Goal: Task Accomplishment & Management: Use online tool/utility

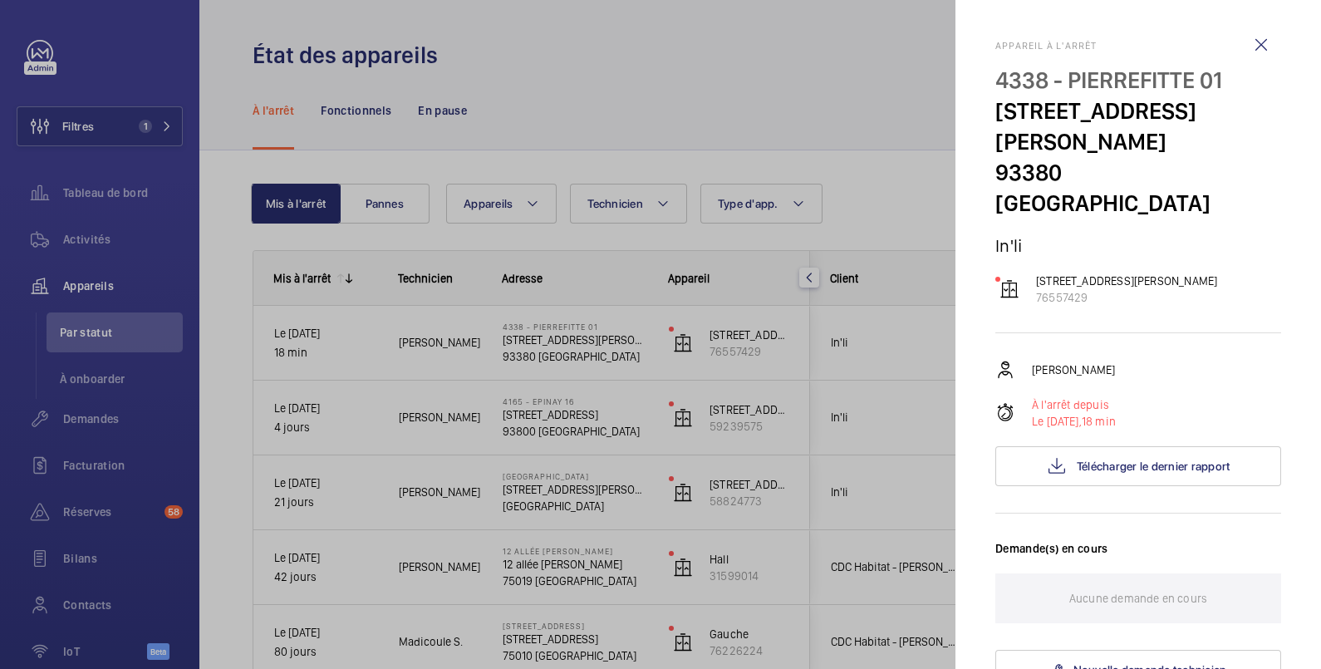
click at [103, 129] on div at bounding box center [660, 334] width 1321 height 669
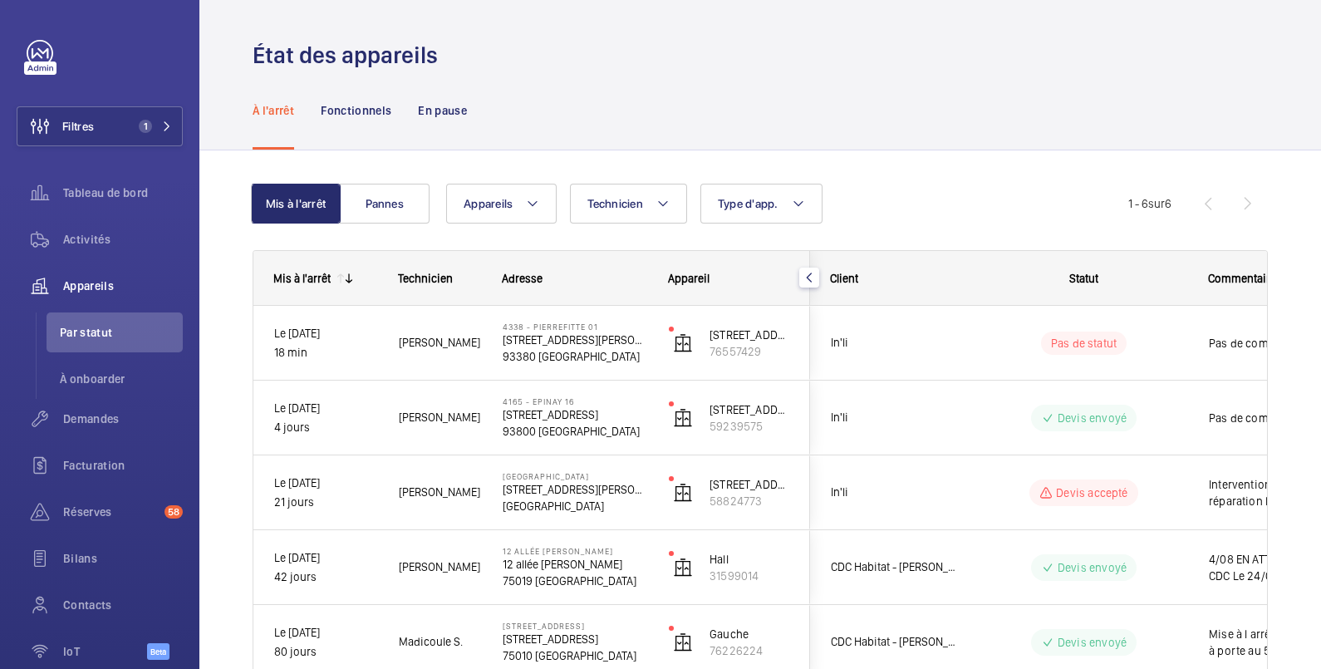
click at [652, 77] on div "À l'arrêt Fonctionnels En pause" at bounding box center [760, 110] width 1015 height 79
click at [113, 190] on span "Tableau de bord" at bounding box center [123, 192] width 120 height 17
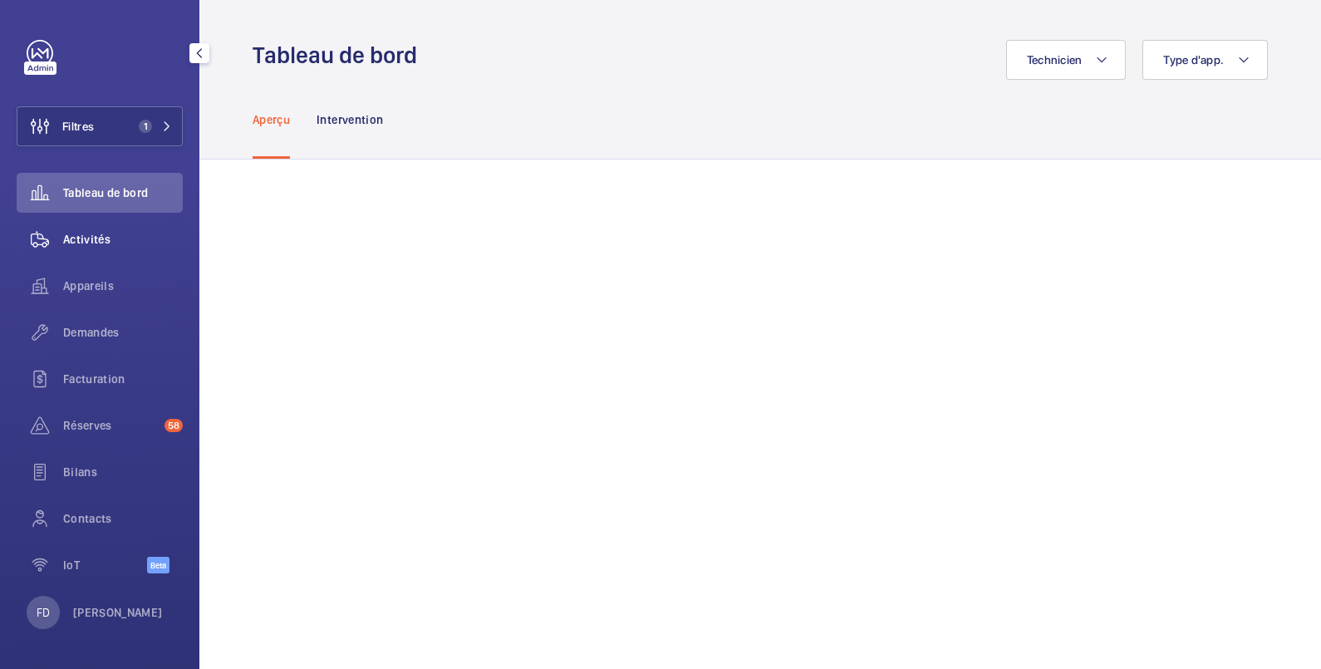
click at [100, 233] on span "Activités" at bounding box center [123, 239] width 120 height 17
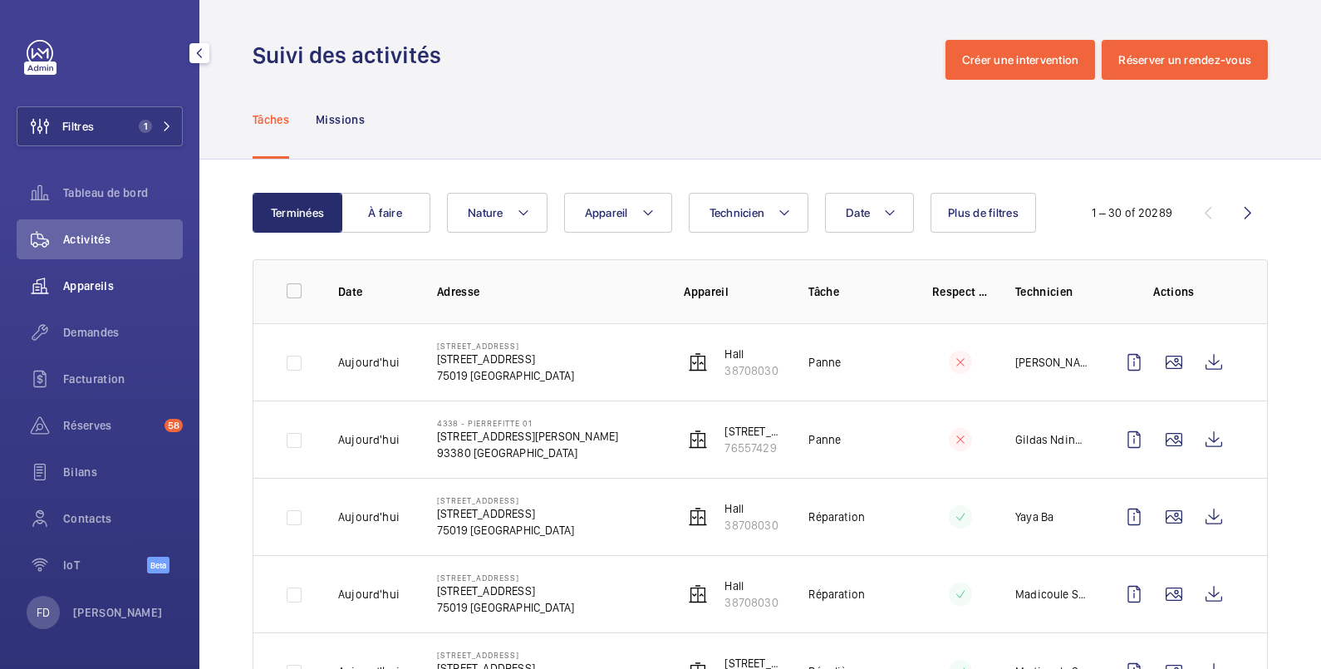
click at [101, 282] on span "Appareils" at bounding box center [123, 285] width 120 height 17
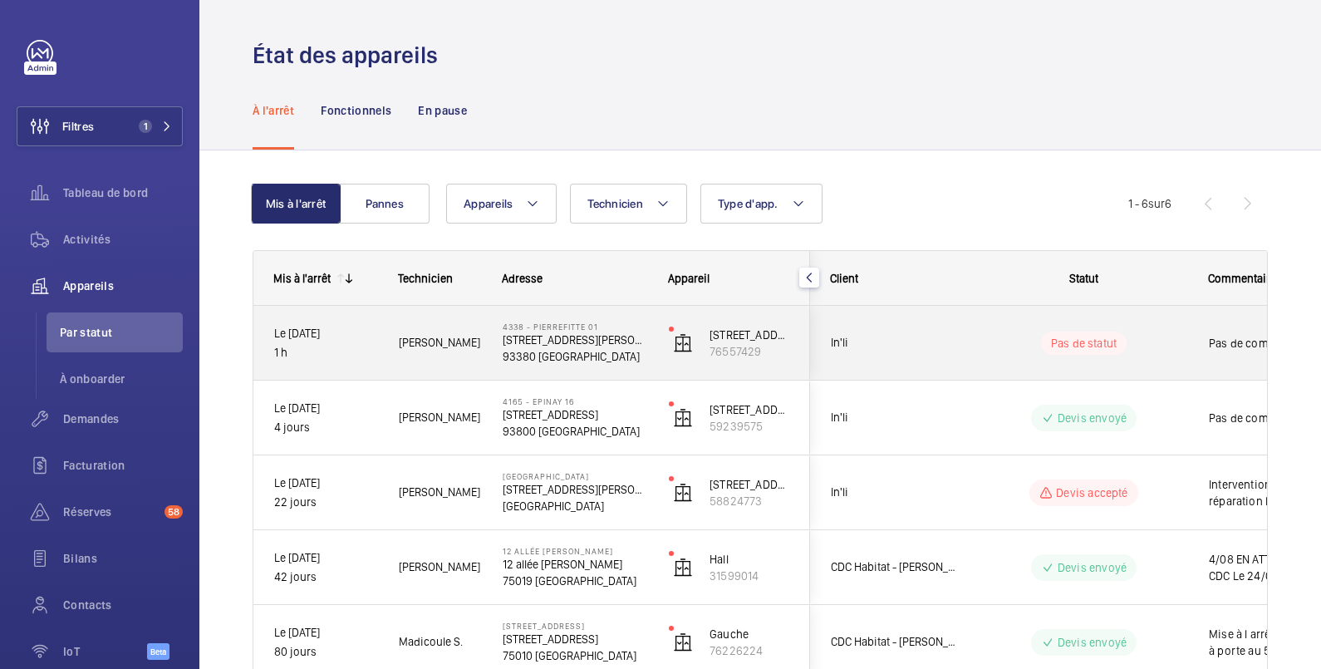
click at [1034, 327] on div "Pas de statut" at bounding box center [1073, 343] width 227 height 56
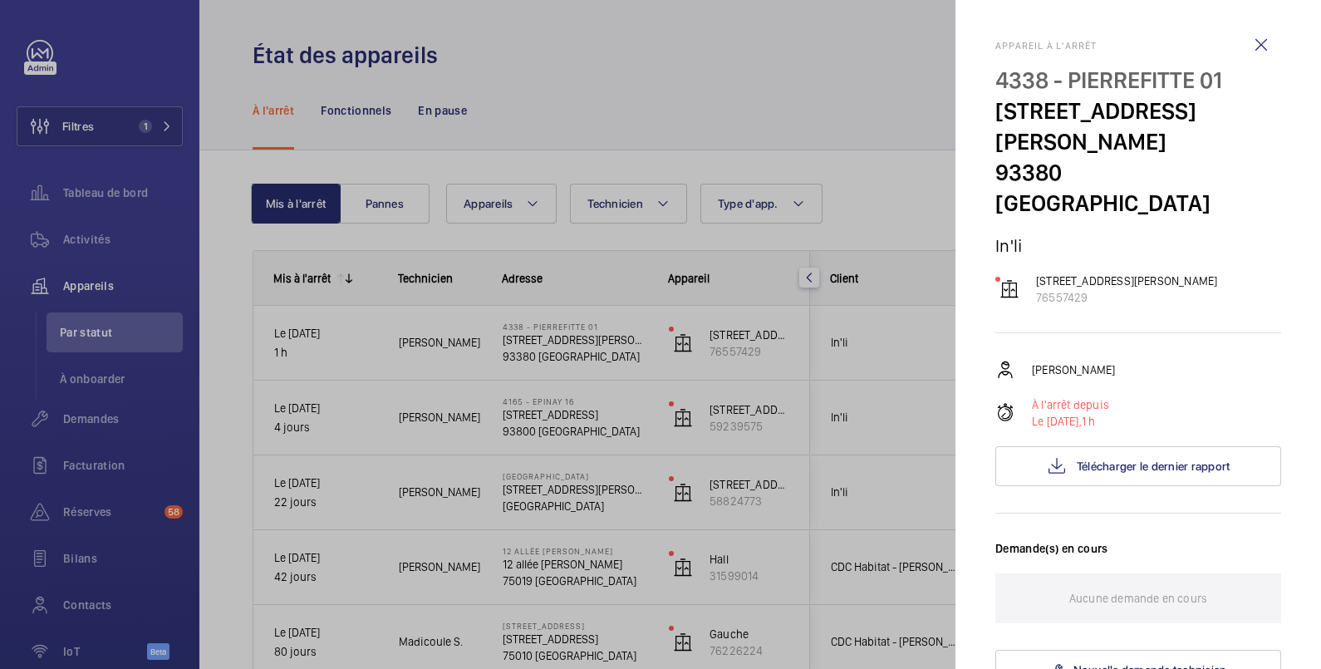
click at [1180, 601] on p "Aucune demande en cours" at bounding box center [1138, 598] width 138 height 50
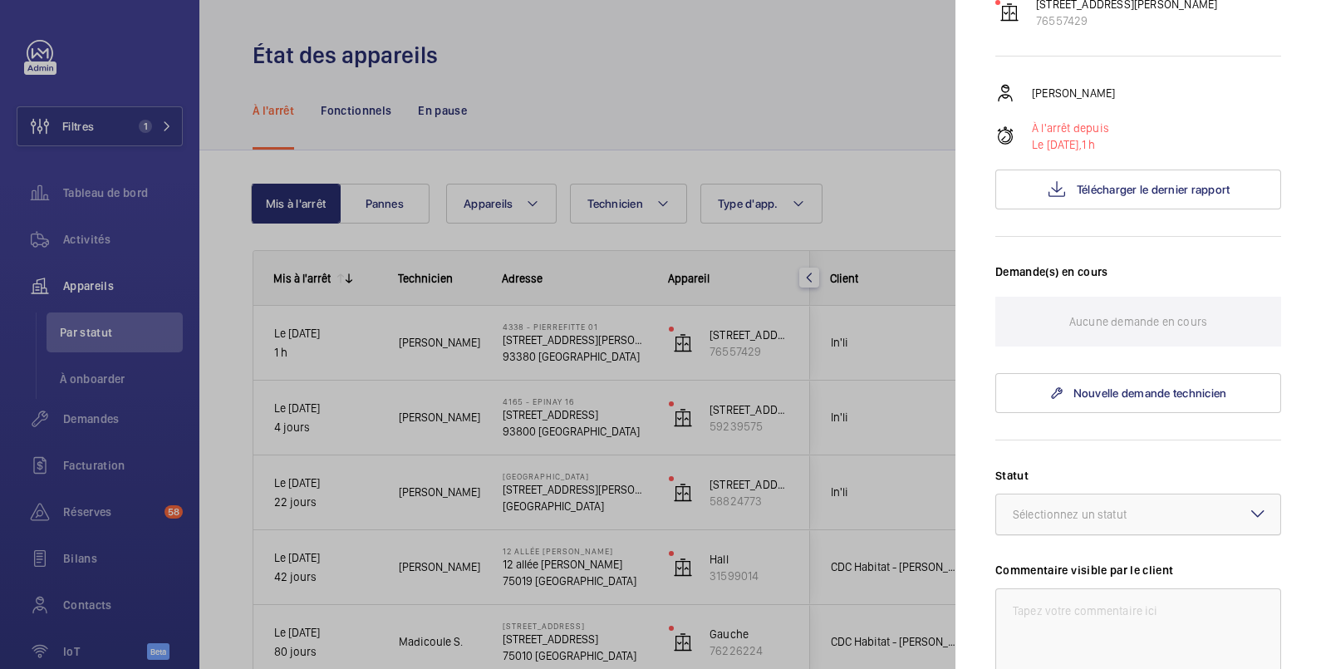
click at [1140, 523] on div at bounding box center [1138, 514] width 284 height 40
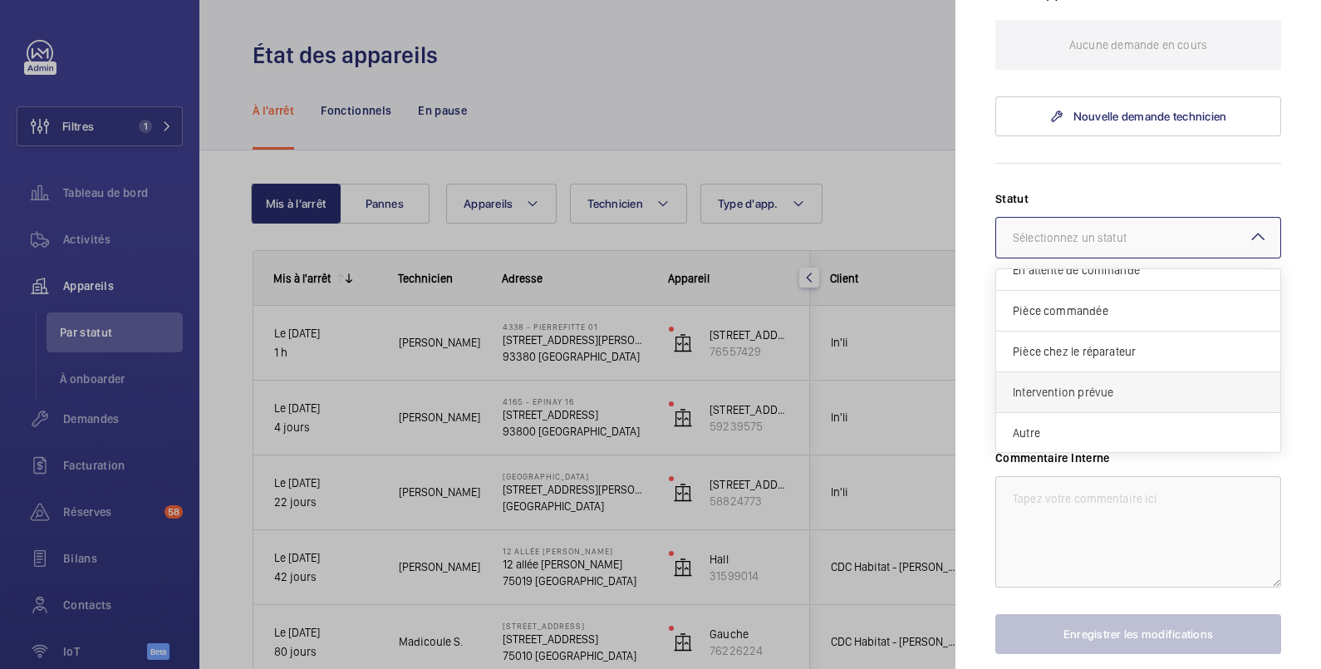
click at [1113, 390] on span "Intervention prévue" at bounding box center [1138, 392] width 251 height 17
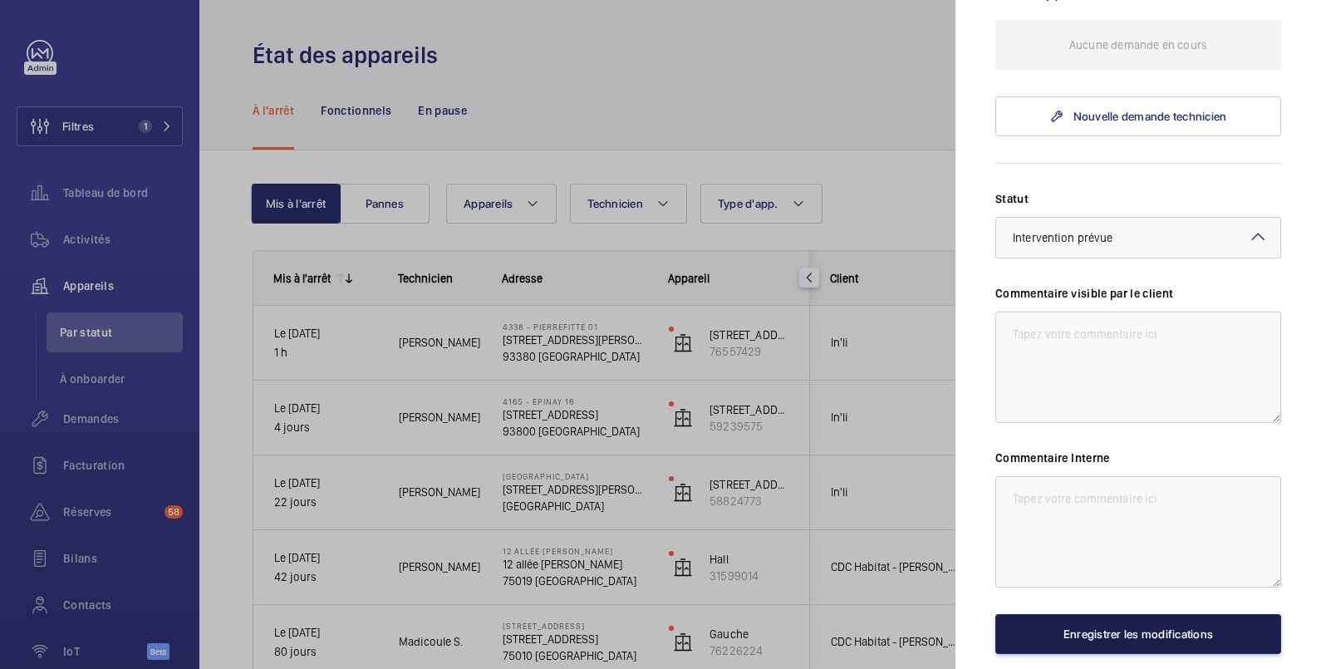
click at [1113, 631] on button "Enregistrer les modifications" at bounding box center [1138, 634] width 286 height 40
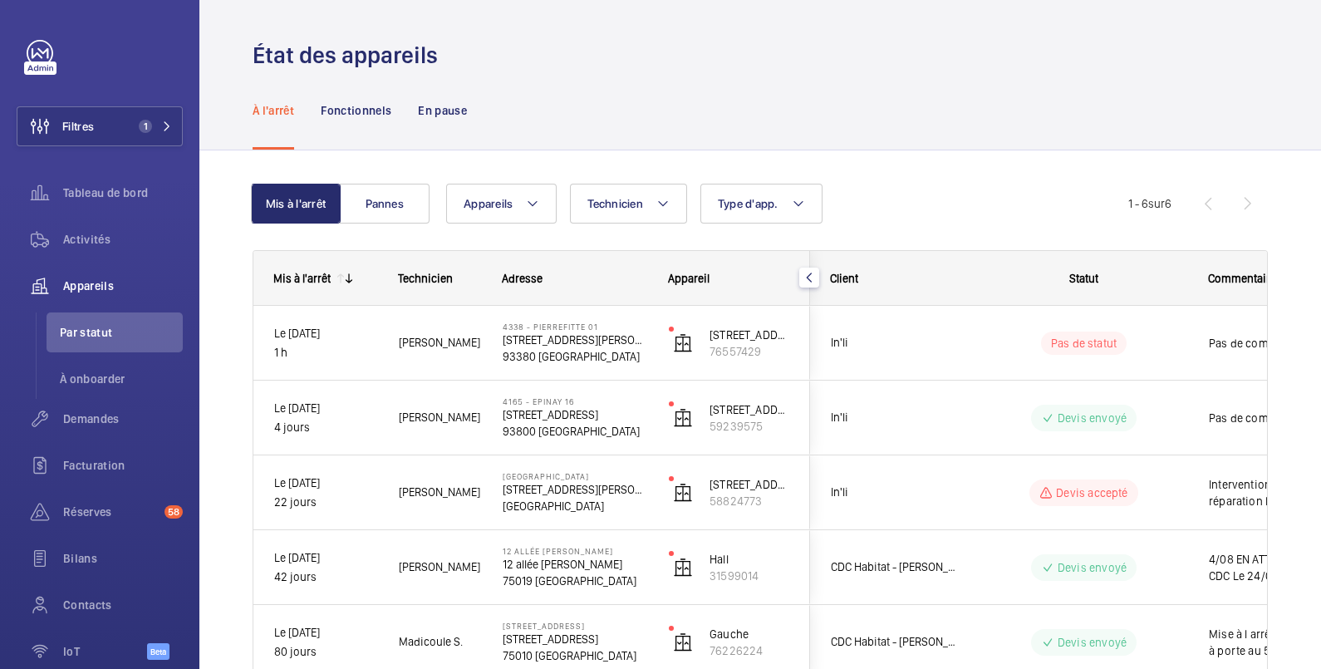
scroll to position [0, 0]
click at [121, 135] on button "Filtres 1" at bounding box center [100, 126] width 166 height 40
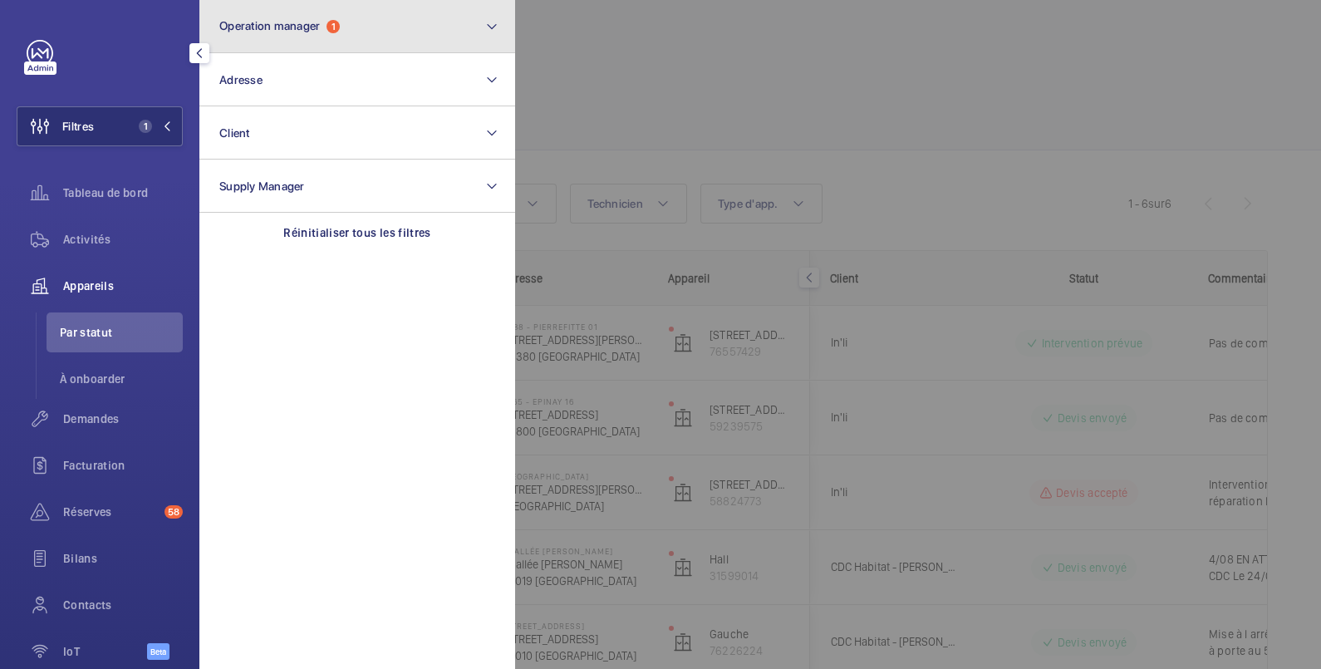
click at [254, 27] on span "Operation manager" at bounding box center [269, 25] width 101 height 13
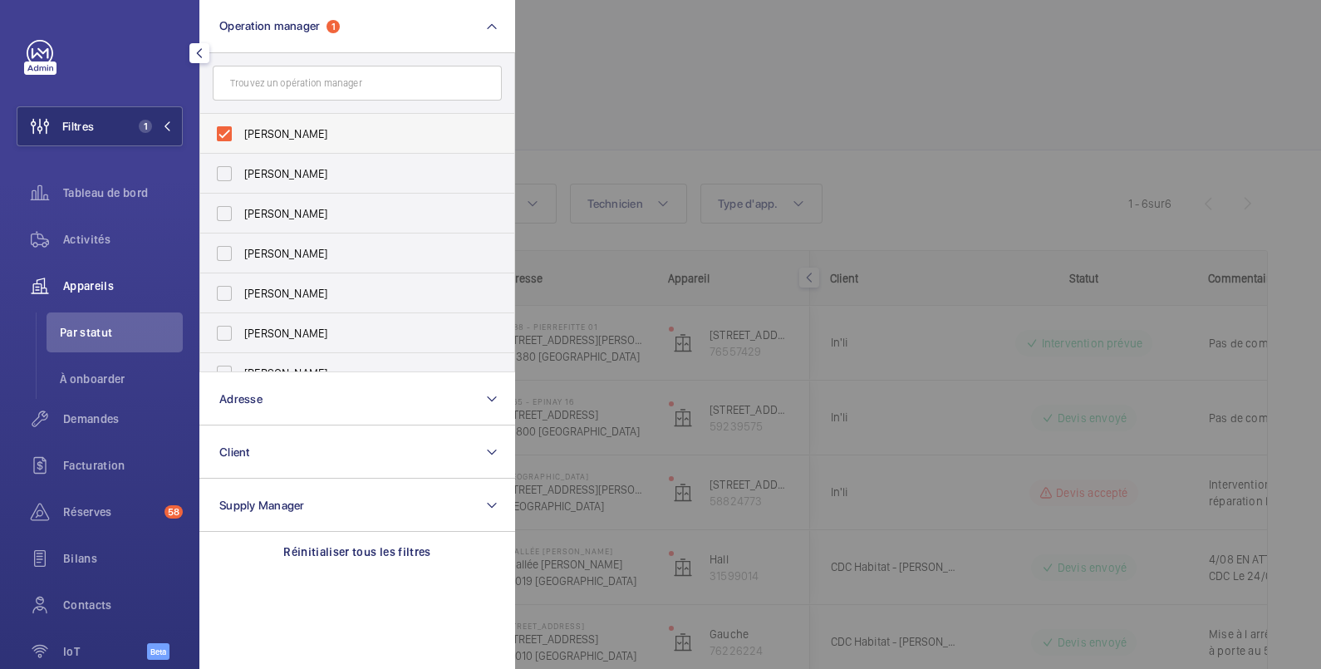
click at [268, 129] on span "[PERSON_NAME]" at bounding box center [358, 133] width 228 height 17
click at [241, 129] on input "[PERSON_NAME]" at bounding box center [224, 133] width 33 height 33
checkbox input "false"
click at [265, 217] on span "[PERSON_NAME]" at bounding box center [358, 213] width 228 height 17
click at [241, 217] on input "[PERSON_NAME]" at bounding box center [224, 213] width 33 height 33
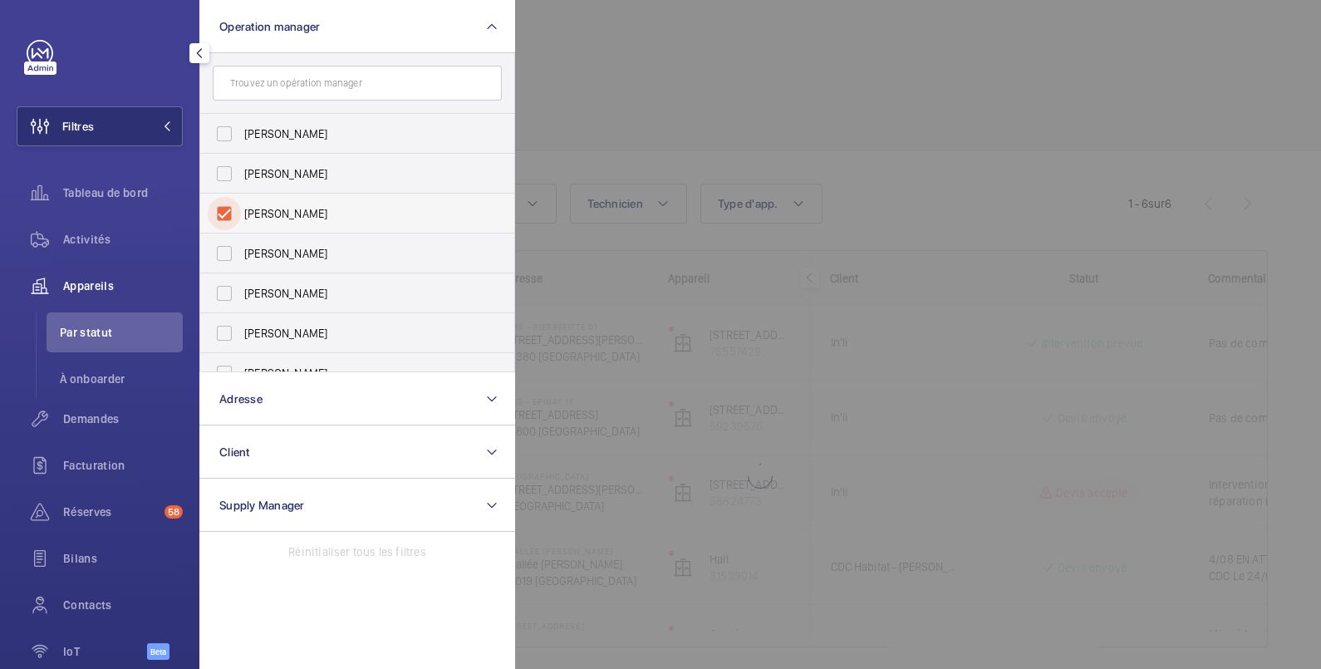
checkbox input "true"
click at [678, 54] on div at bounding box center [1175, 334] width 1321 height 669
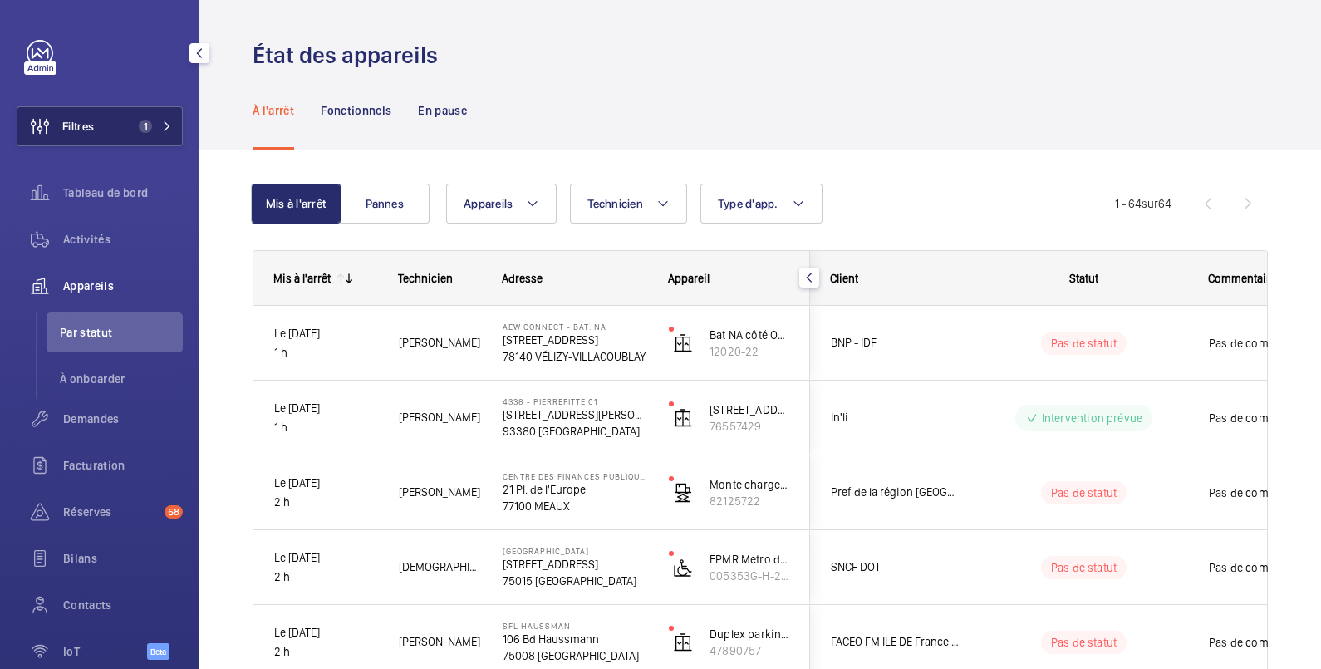
click at [103, 125] on button "Filtres 1" at bounding box center [100, 126] width 166 height 40
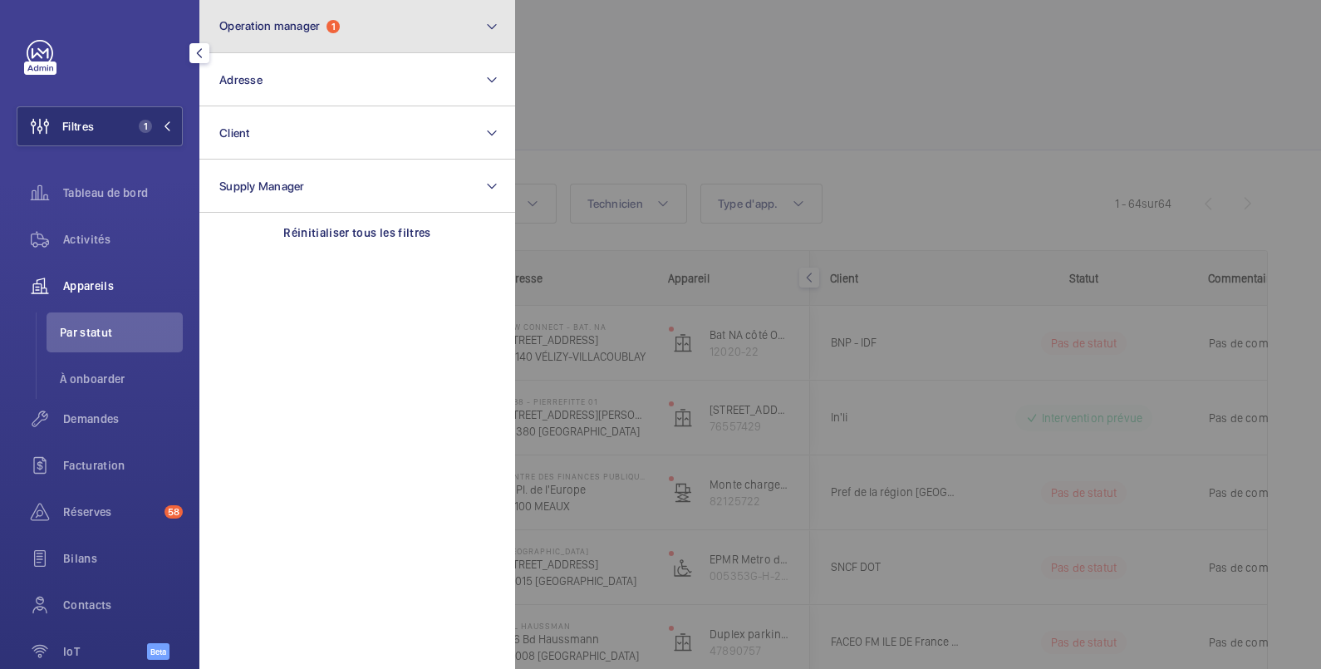
click at [267, 31] on span "Operation manager" at bounding box center [269, 25] width 101 height 13
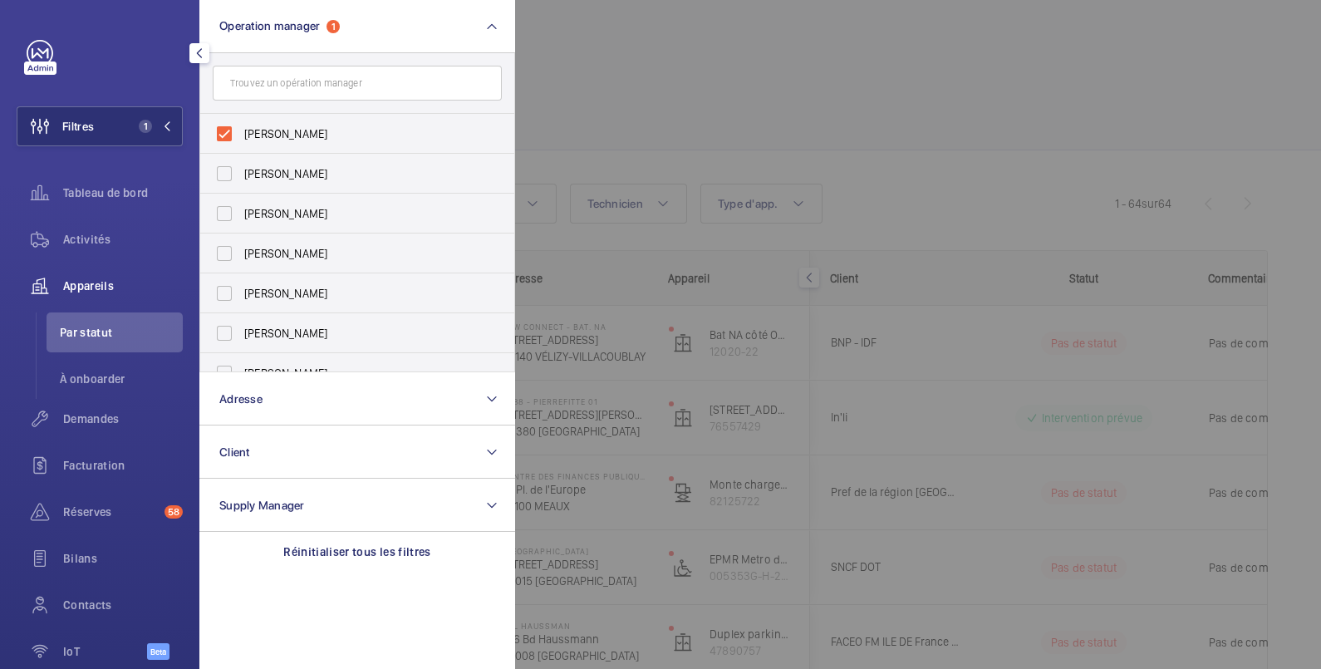
click at [641, 62] on div at bounding box center [1175, 334] width 1321 height 669
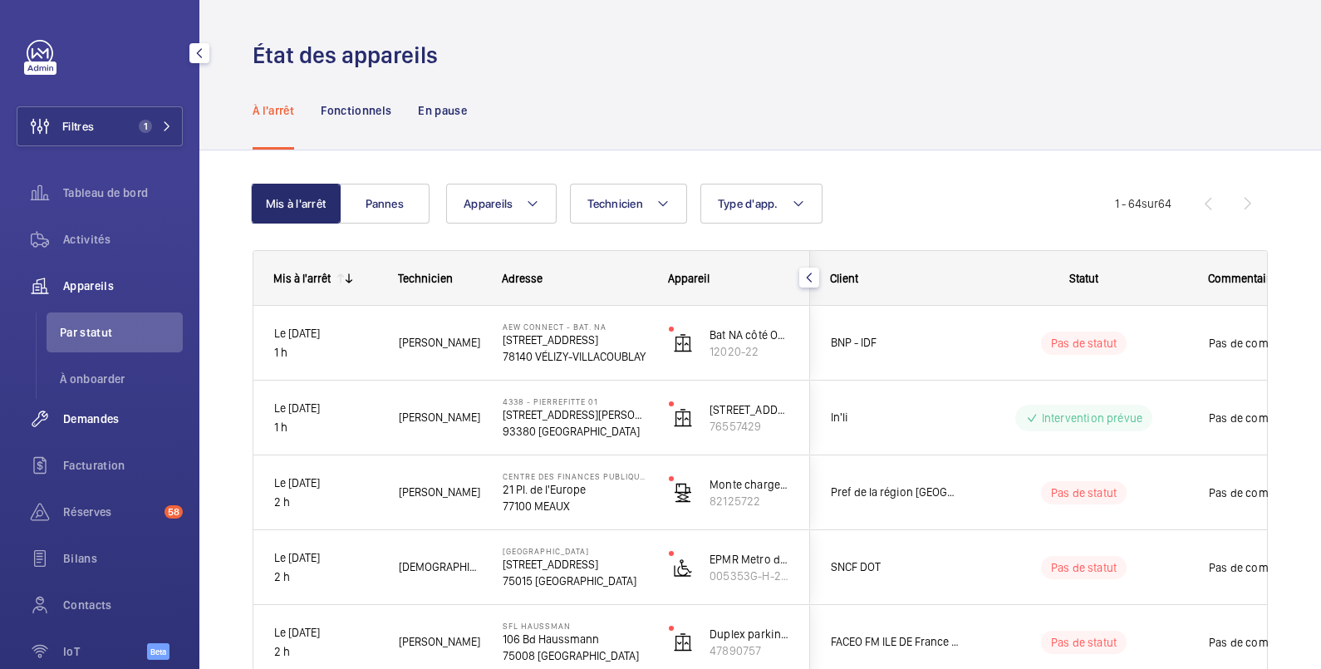
click at [86, 419] on span "Demandes" at bounding box center [123, 418] width 120 height 17
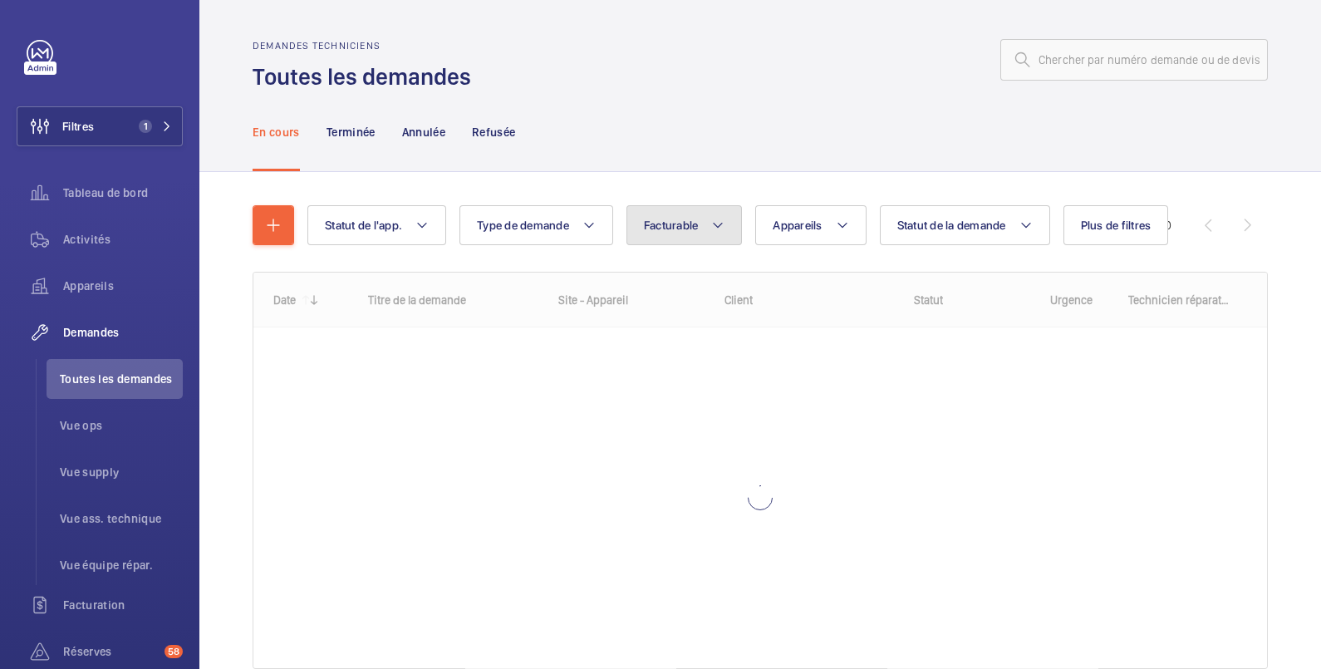
click at [685, 222] on button "Facturable" at bounding box center [684, 225] width 116 height 40
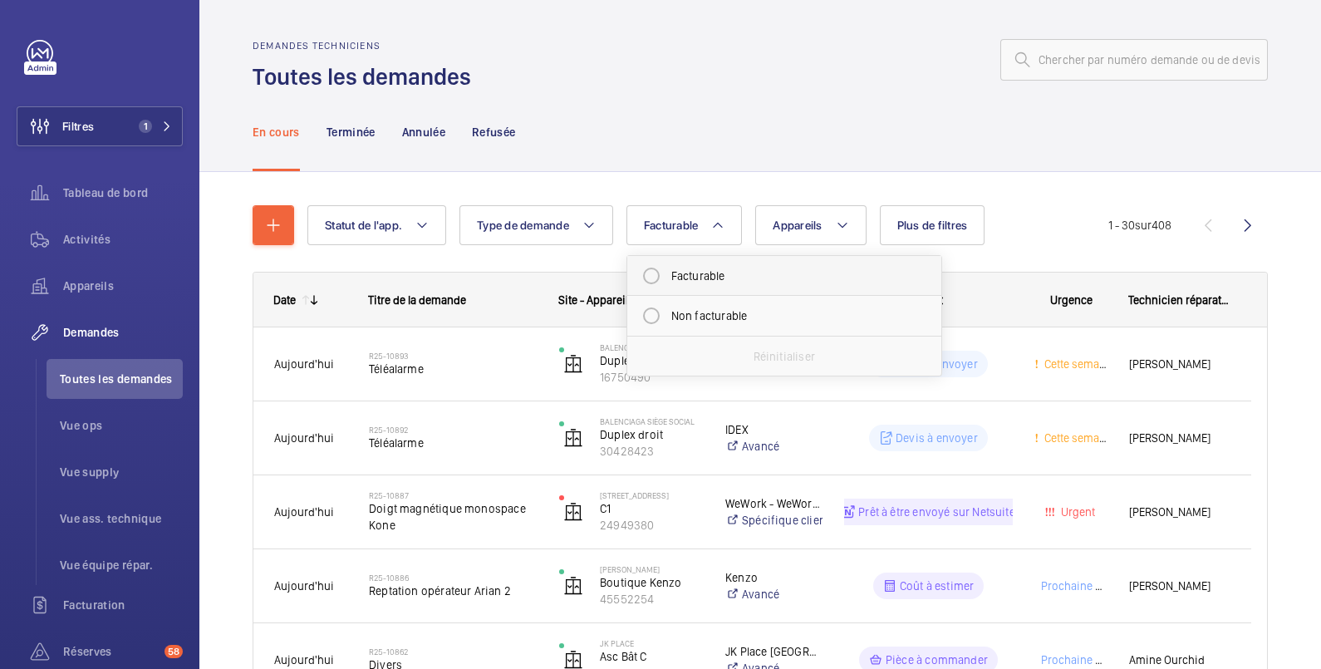
click at [679, 278] on mat-radio-button "Facturable" at bounding box center [784, 275] width 299 height 33
radio input "true"
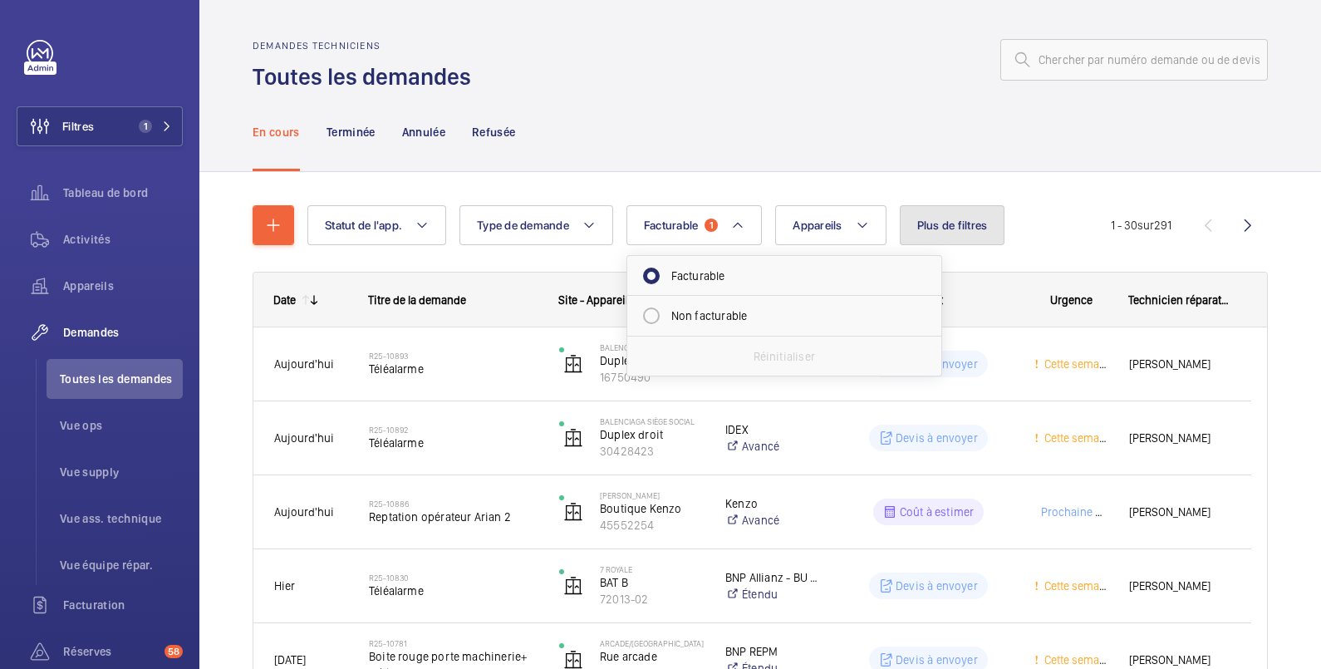
click at [964, 223] on span "Plus de filtres" at bounding box center [952, 224] width 71 height 13
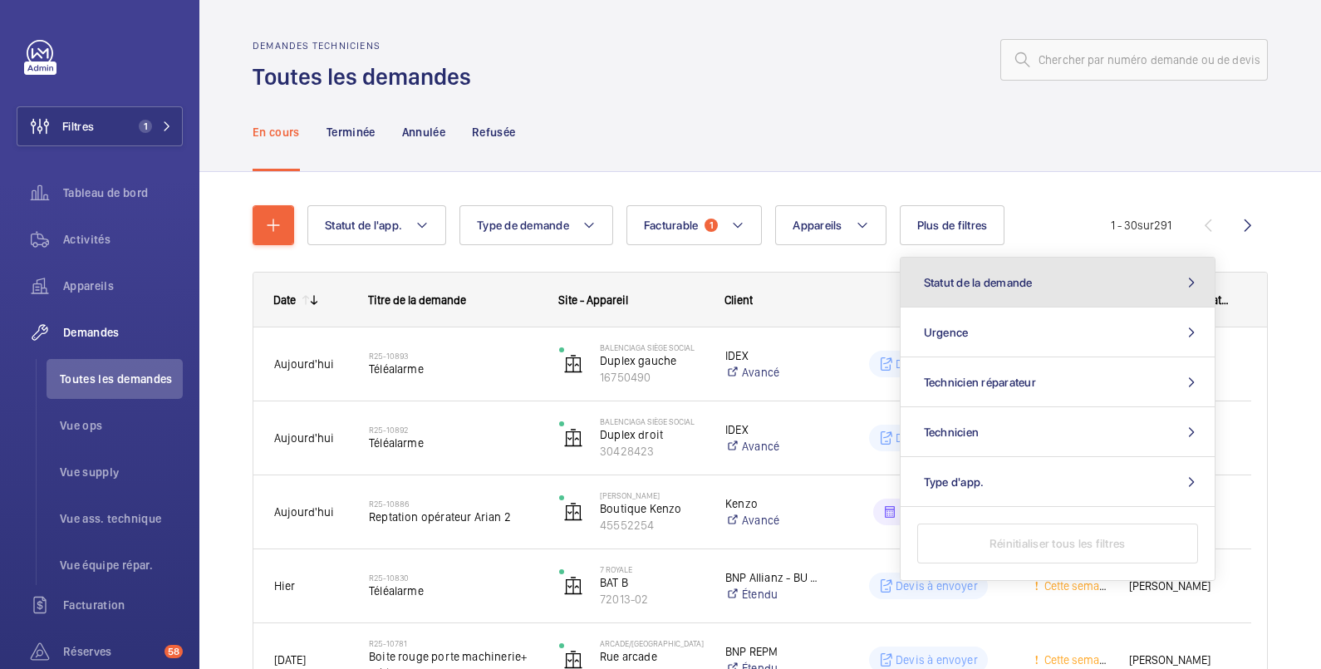
click at [966, 283] on span "Statut de la demande" at bounding box center [978, 282] width 109 height 13
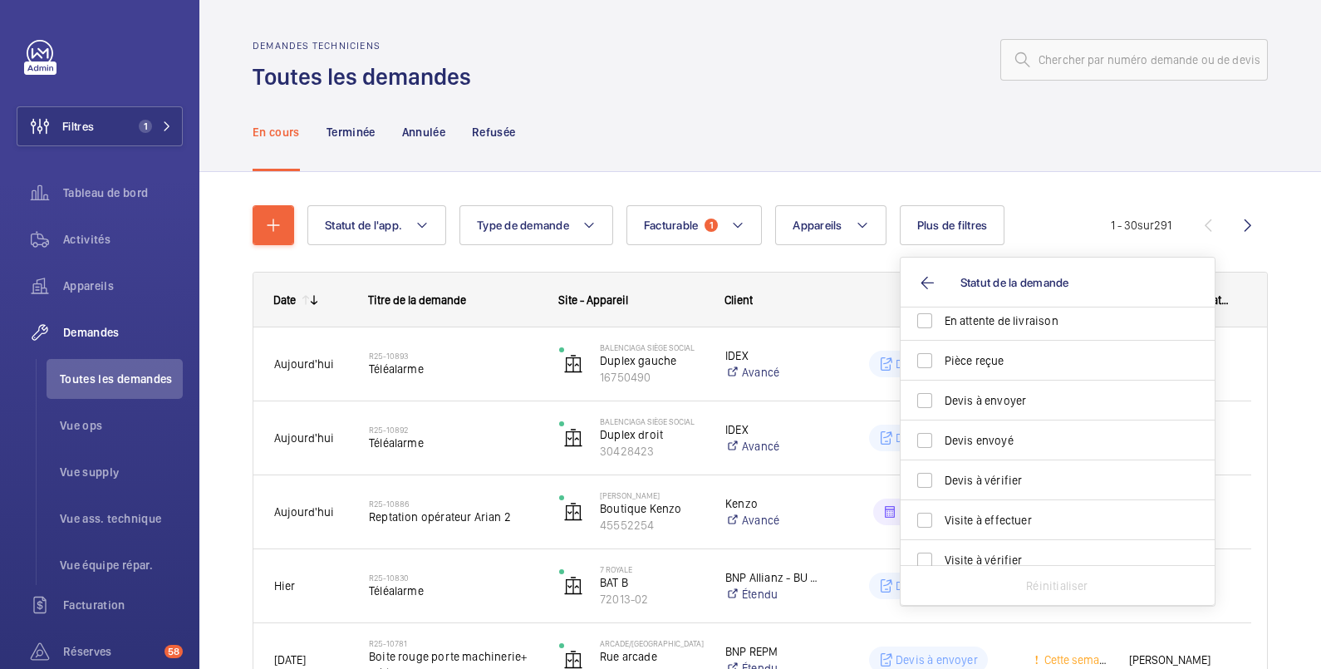
scroll to position [220, 0]
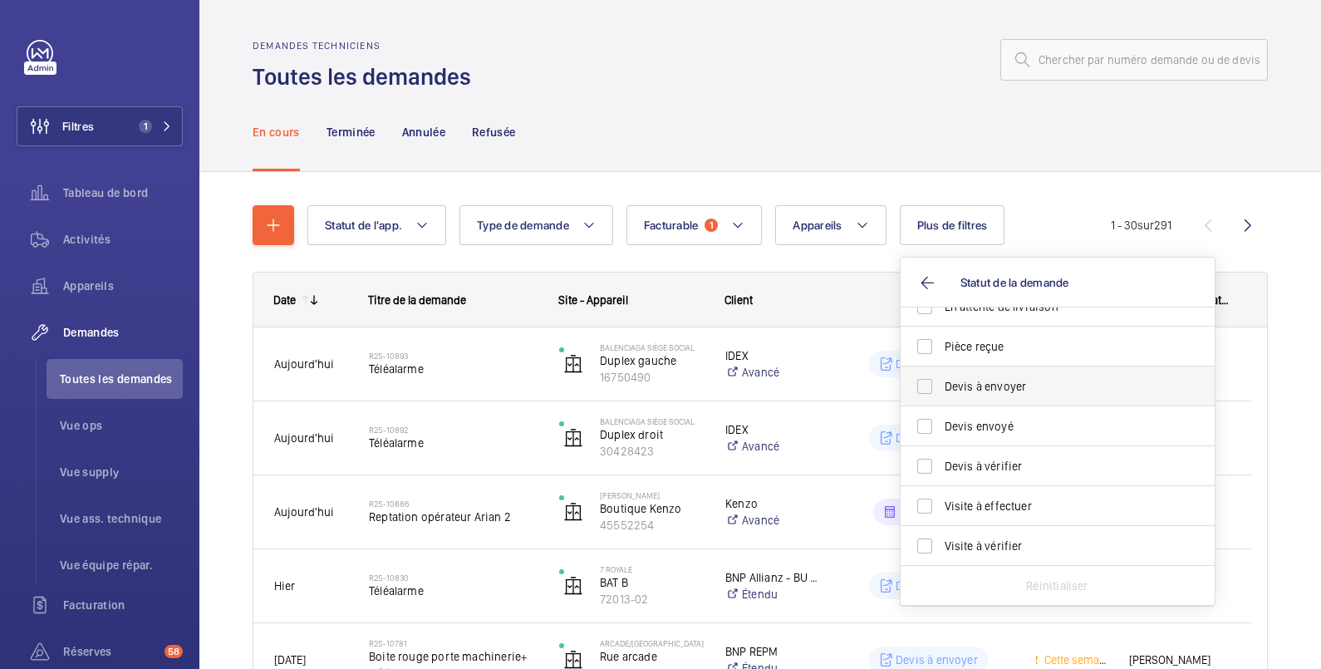
click at [964, 389] on span "Devis à envoyer" at bounding box center [1059, 386] width 228 height 17
click at [941, 389] on input "Devis à envoyer" at bounding box center [924, 386] width 33 height 33
checkbox input "true"
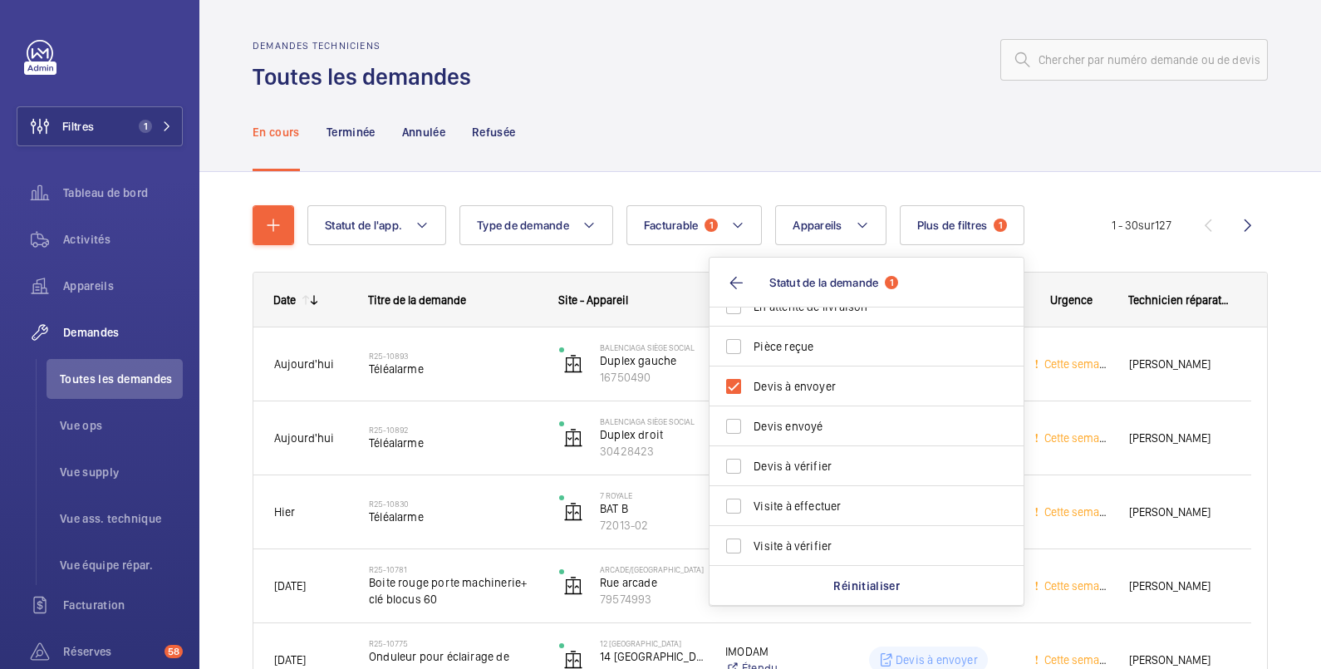
click at [802, 34] on wm-front-admin-header "Demandes techniciens Toutes les demandes" at bounding box center [760, 46] width 1122 height 92
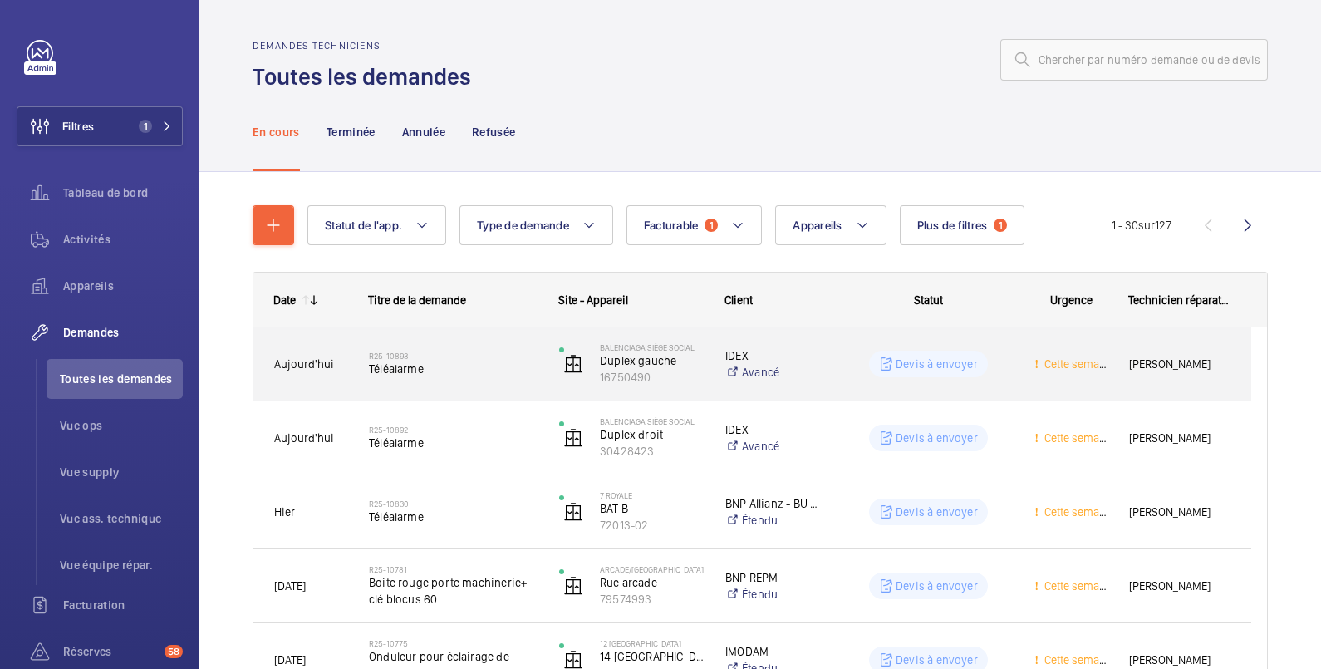
click at [1011, 368] on wm-front-pills-cell "Devis à envoyer" at bounding box center [928, 364] width 169 height 27
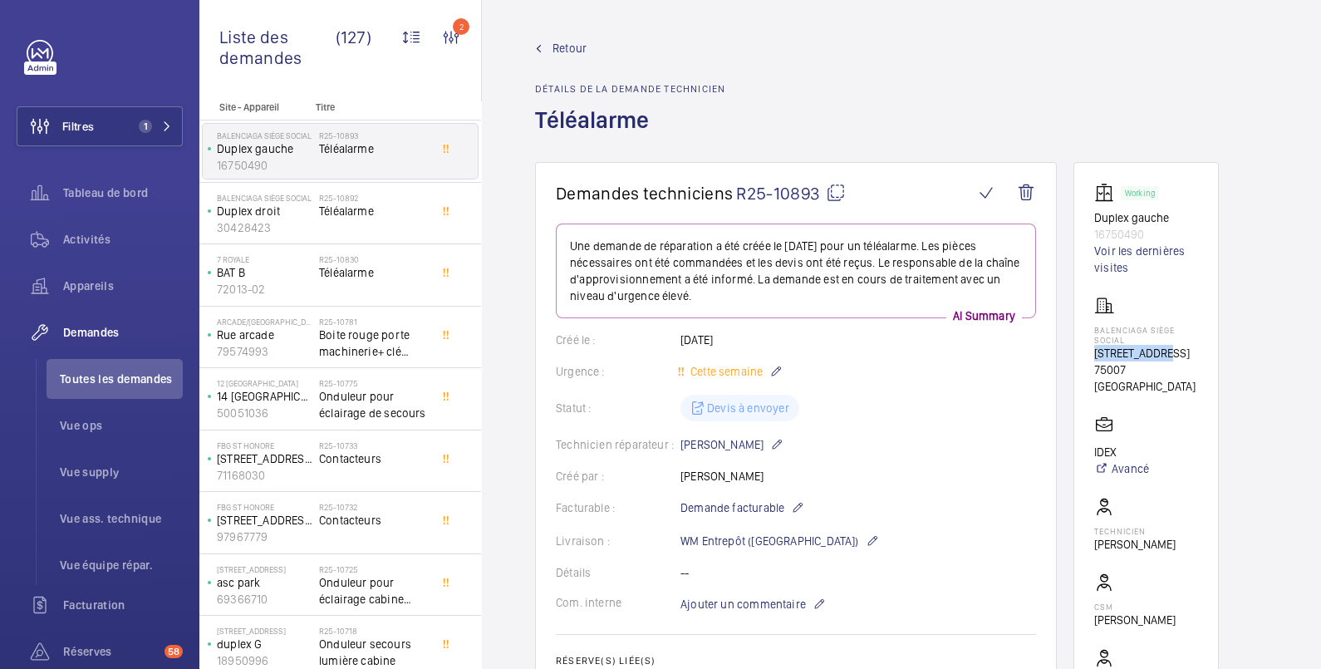
drag, startPoint x: 1181, startPoint y: 350, endPoint x: 1084, endPoint y: 349, distance: 96.4
click at [1084, 349] on wm-front-card "Working Duplex gauche 16750490 Voir les dernières visites Balenciaga siège soci…" at bounding box center [1145, 460] width 145 height 596
copy p "[STREET_ADDRESS]"
click at [1158, 252] on link "Voir les dernières visites" at bounding box center [1146, 259] width 104 height 33
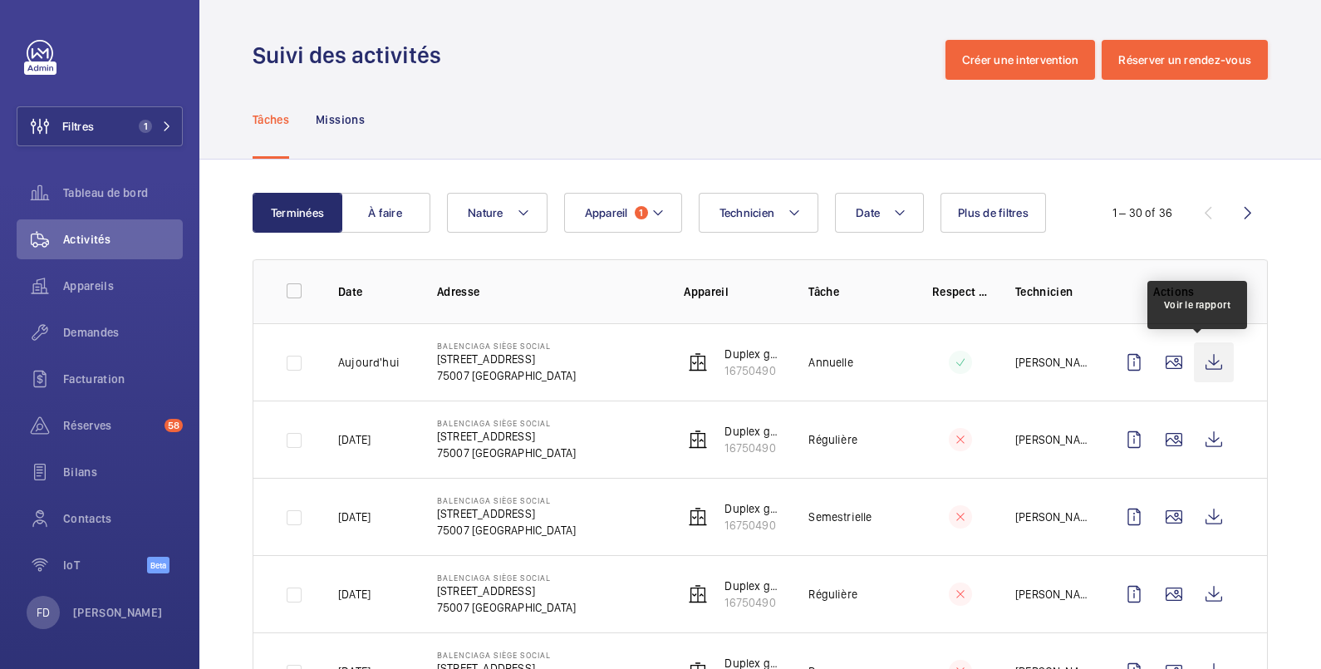
click at [1194, 357] on wm-front-icon-button at bounding box center [1214, 362] width 40 height 40
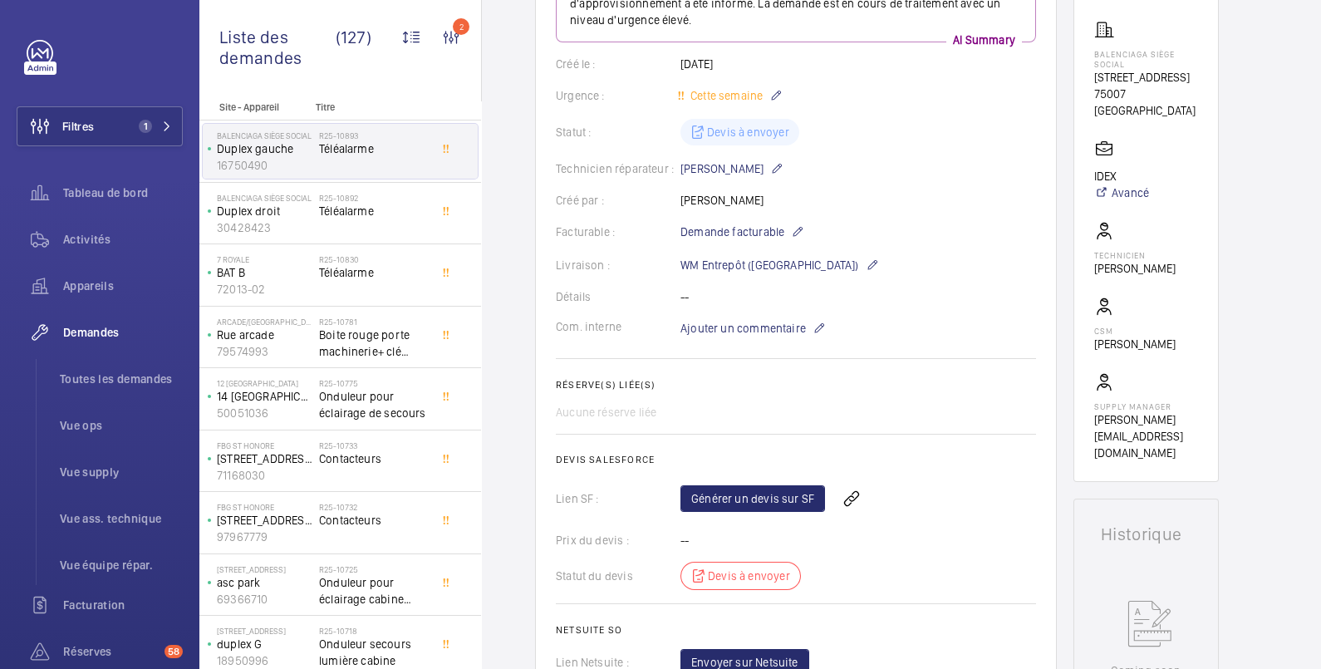
scroll to position [277, 0]
click at [781, 500] on link "Générer un devis sur SF" at bounding box center [752, 497] width 145 height 27
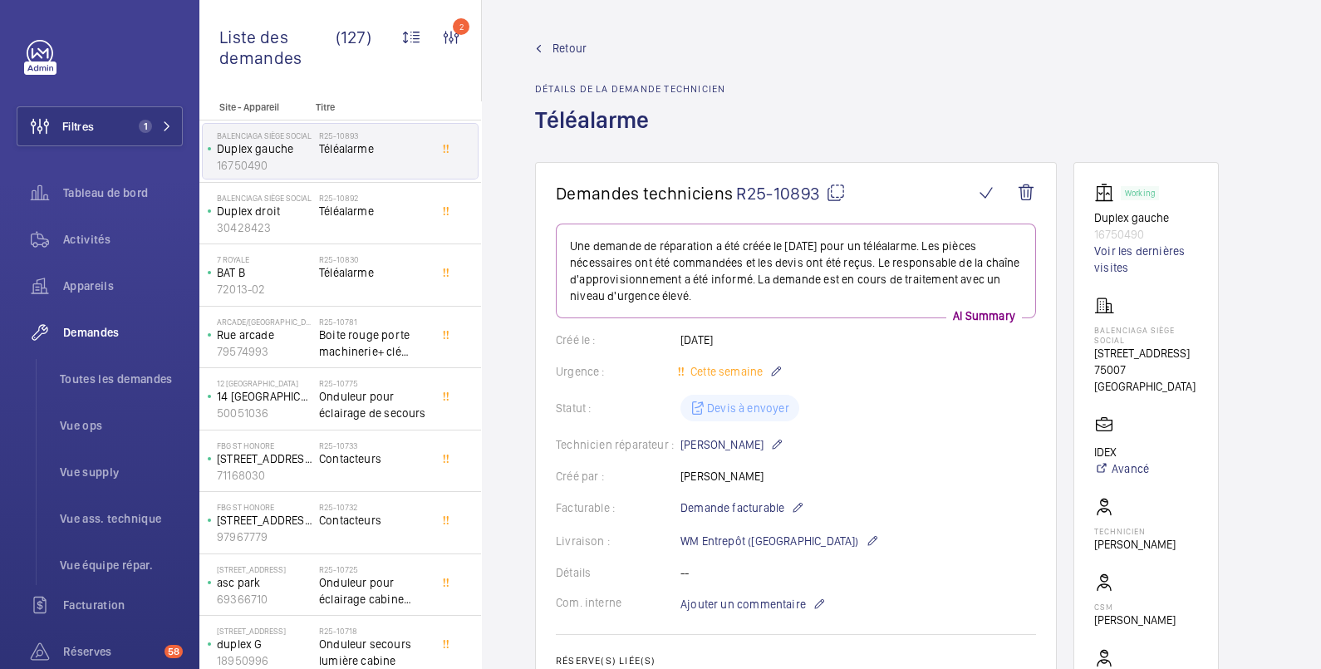
click at [569, 46] on span "Retour" at bounding box center [569, 48] width 34 height 17
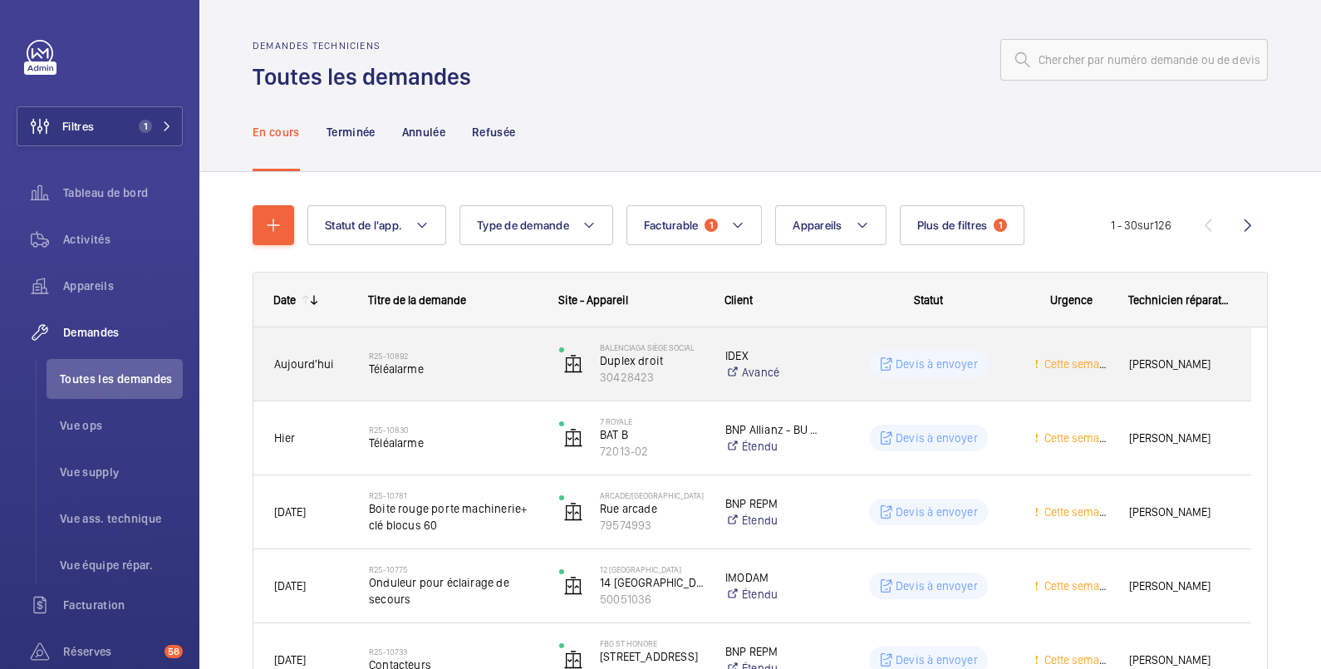
click at [1005, 362] on wm-front-pills-cell "Devis à envoyer" at bounding box center [928, 364] width 169 height 27
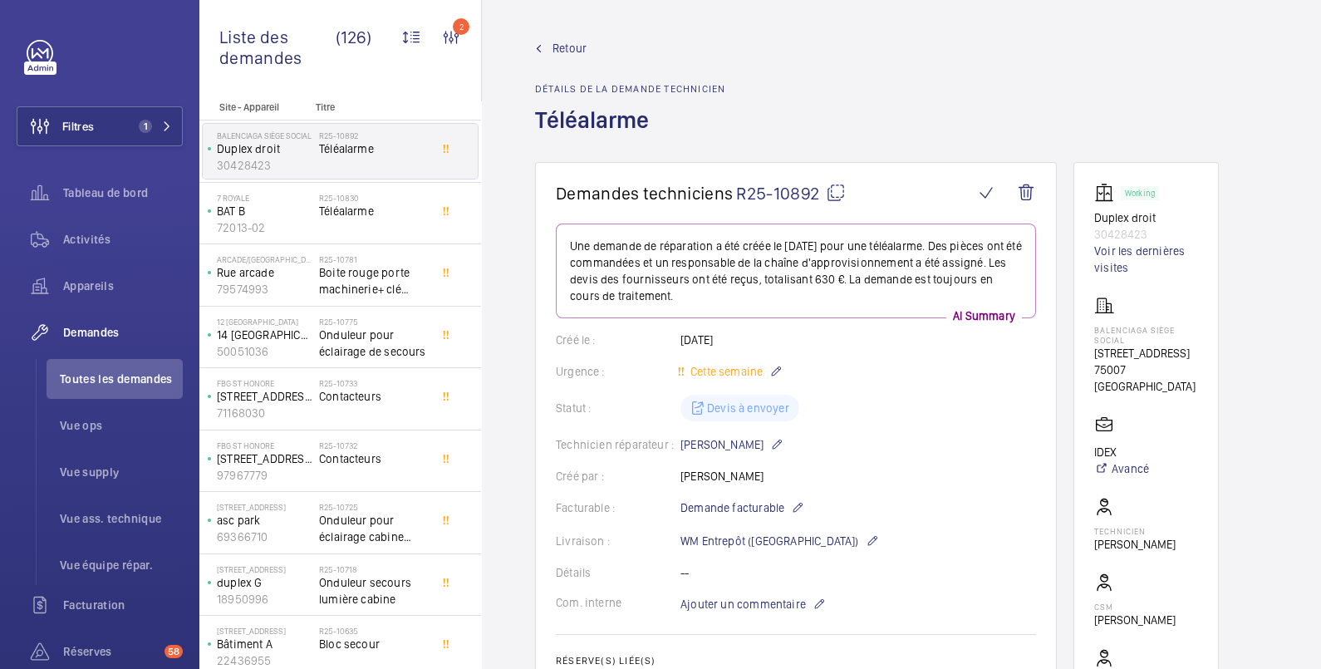
scroll to position [277, 0]
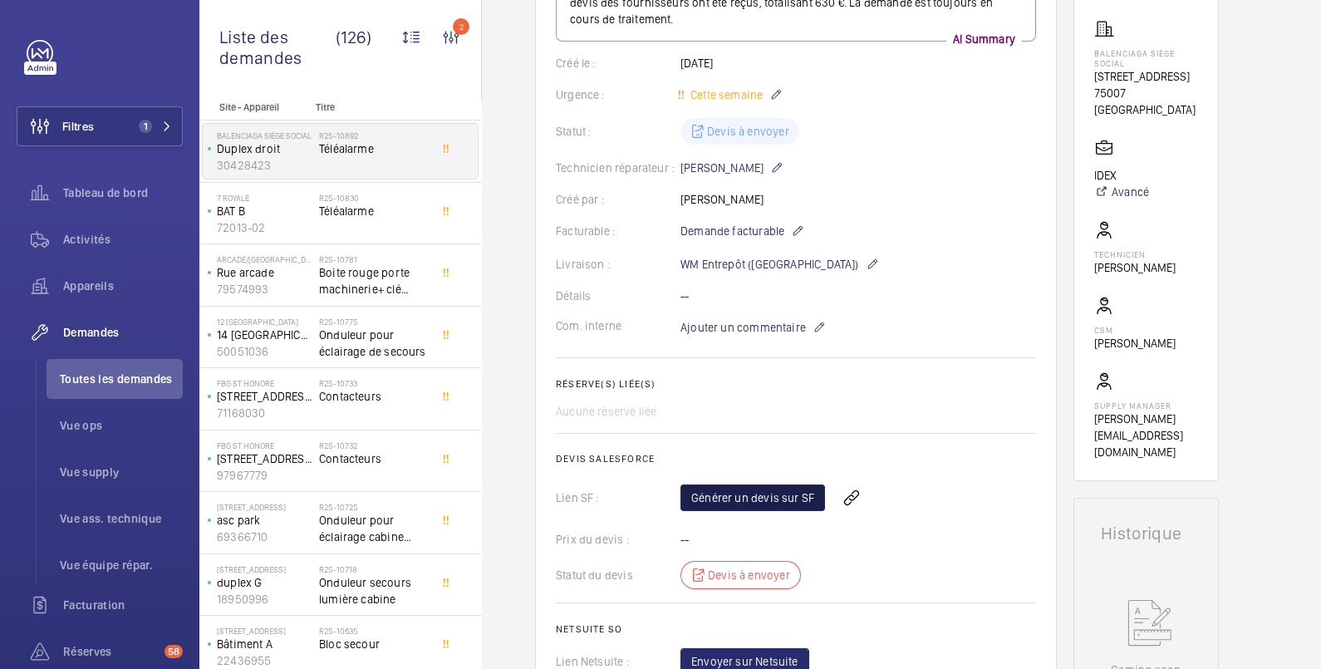
click at [776, 498] on link "Générer un devis sur SF" at bounding box center [752, 497] width 145 height 27
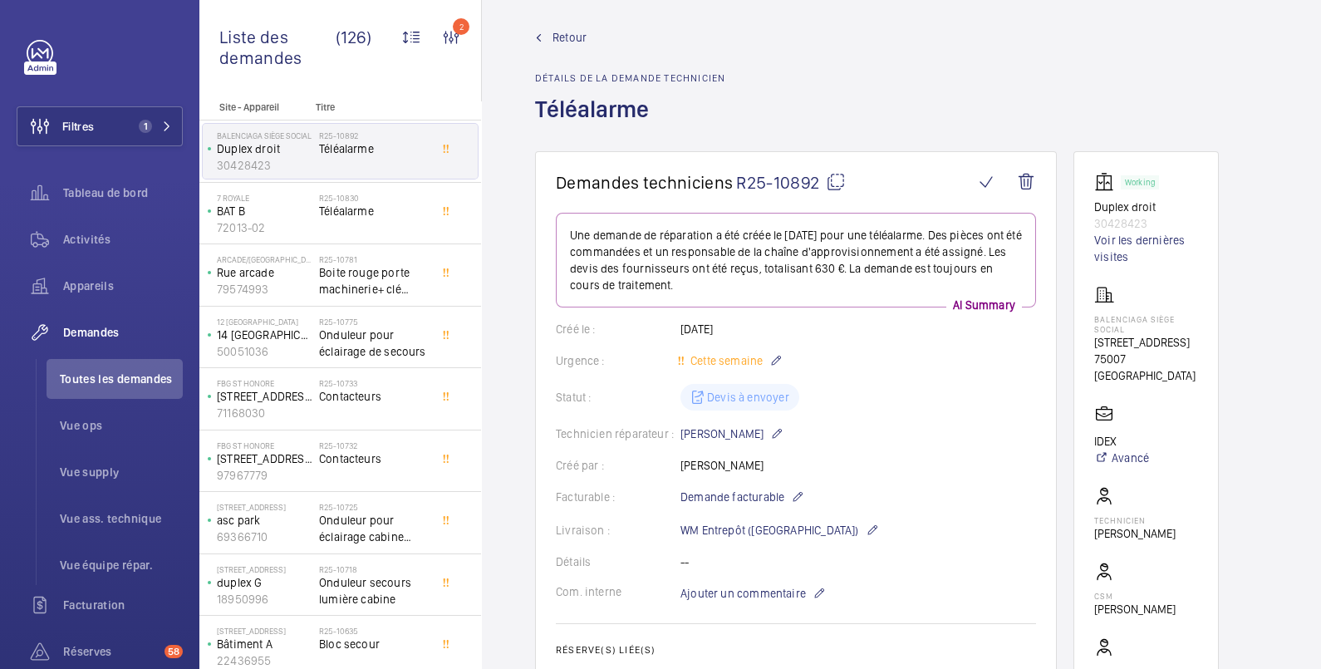
scroll to position [0, 0]
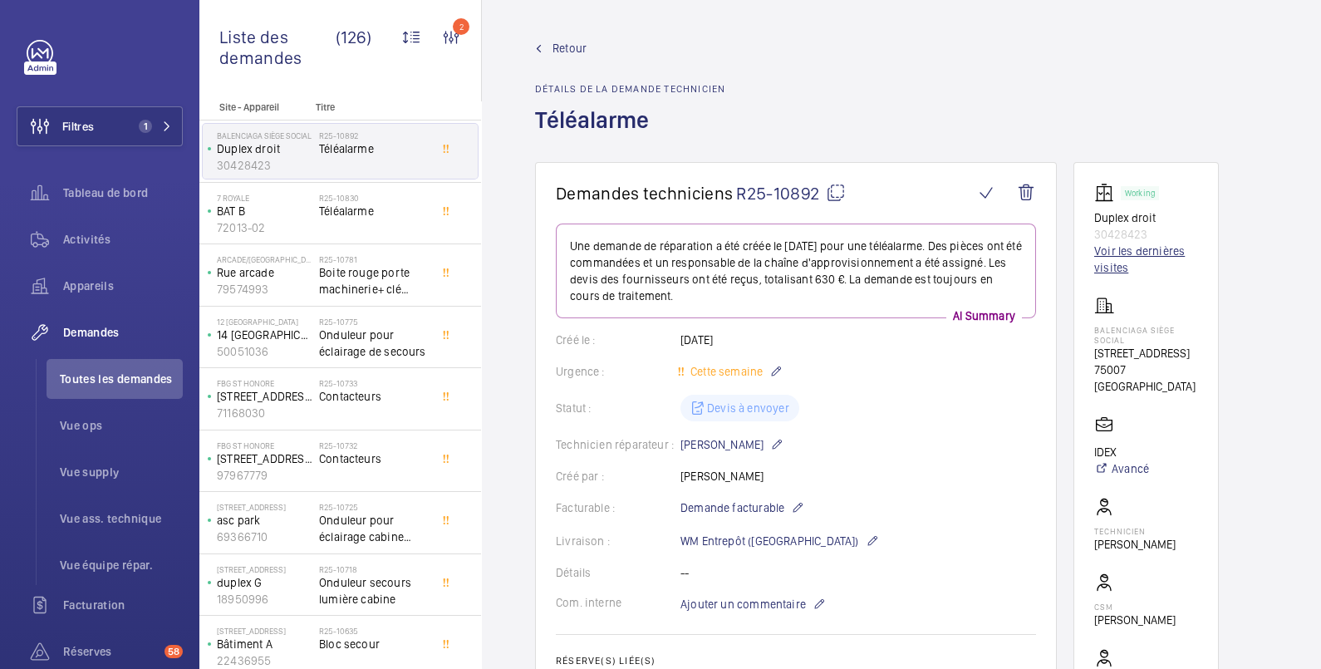
click at [1132, 253] on link "Voir les dernières visites" at bounding box center [1146, 259] width 104 height 33
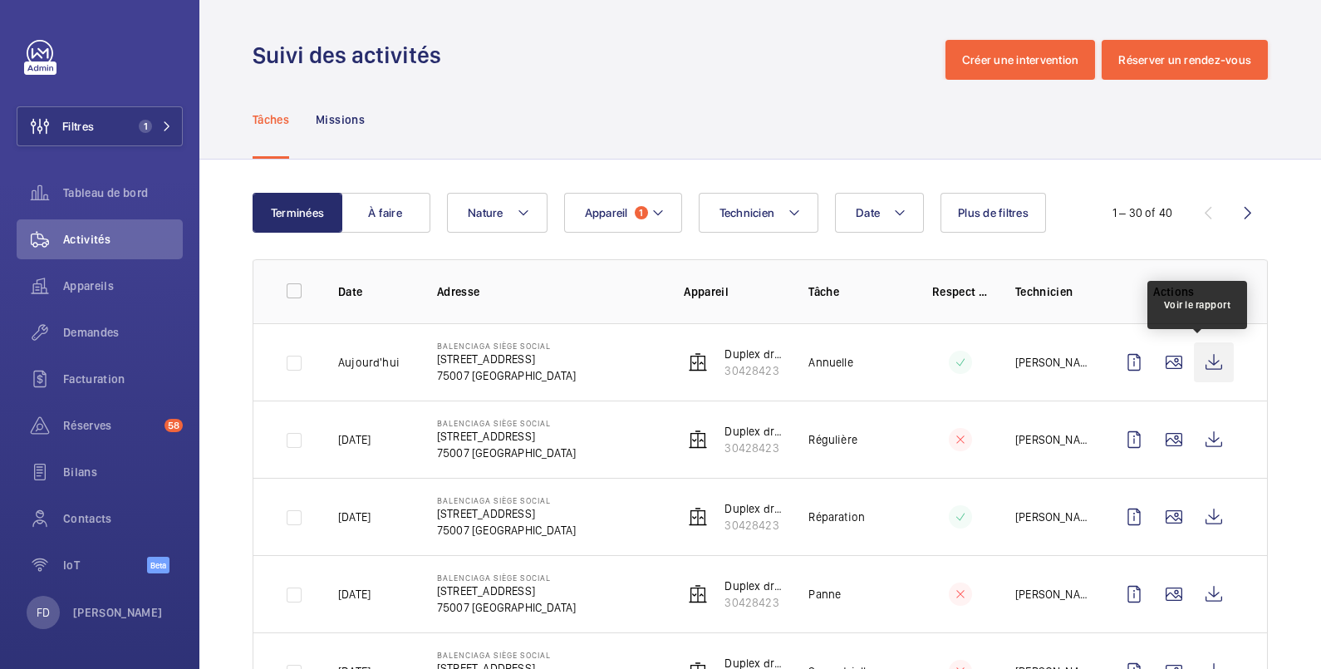
click at [1201, 360] on wm-front-icon-button at bounding box center [1214, 362] width 40 height 40
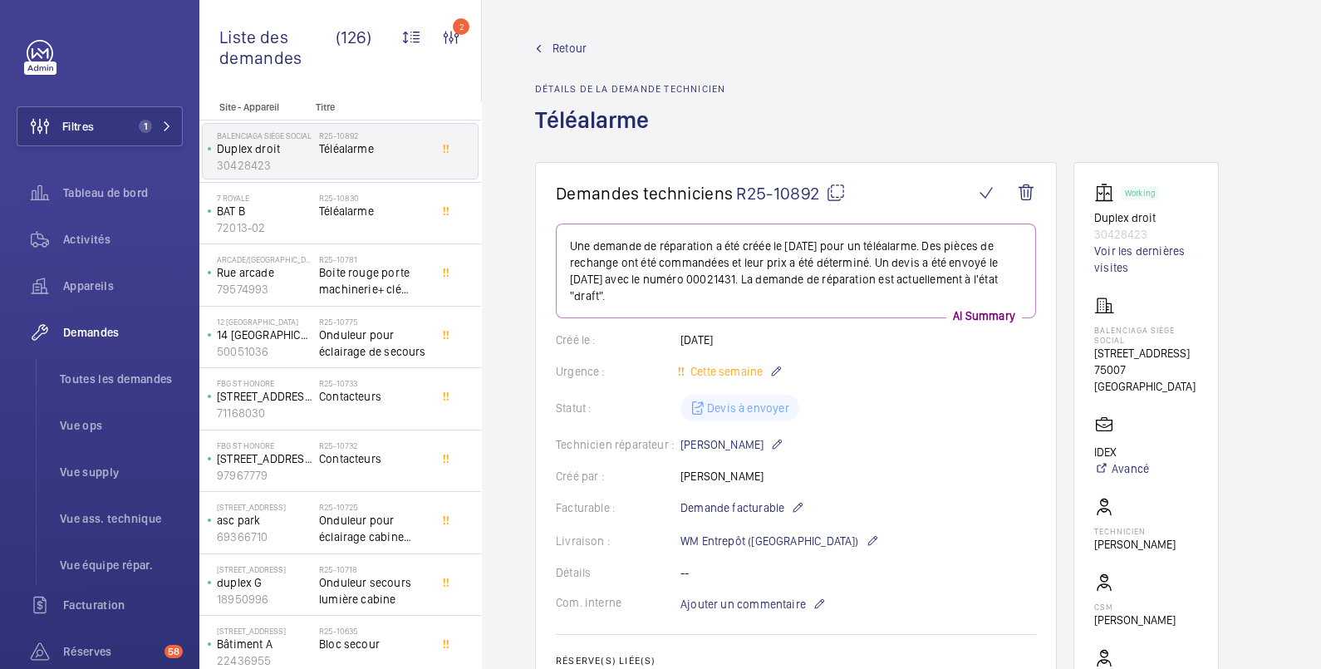
click at [574, 49] on span "Retour" at bounding box center [569, 48] width 34 height 17
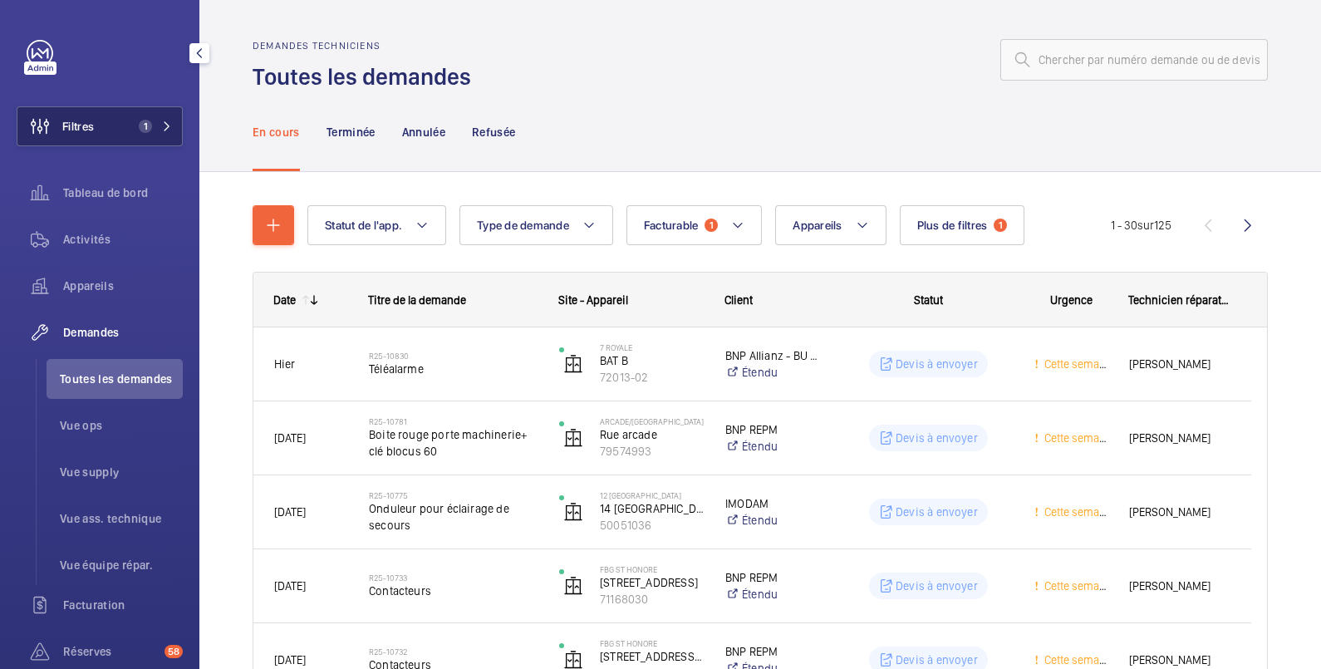
click at [108, 134] on button "Filtres 1" at bounding box center [100, 126] width 166 height 40
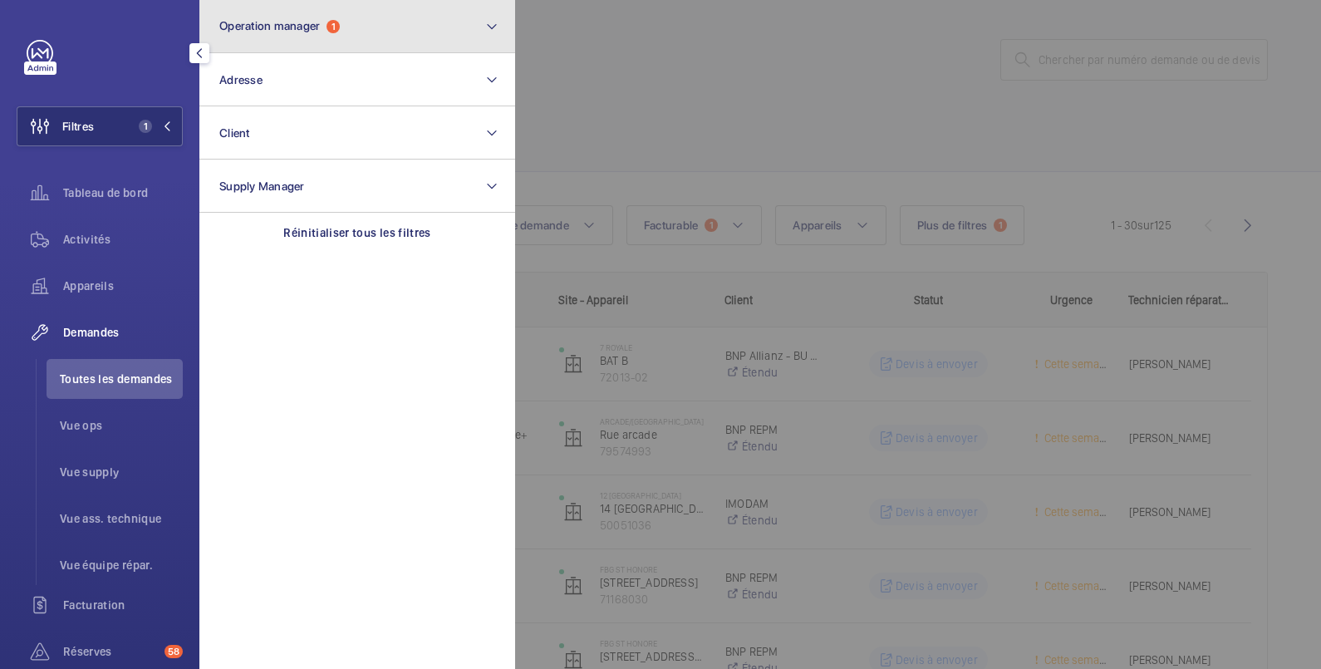
click at [371, 25] on button "Operation manager 1" at bounding box center [357, 26] width 316 height 53
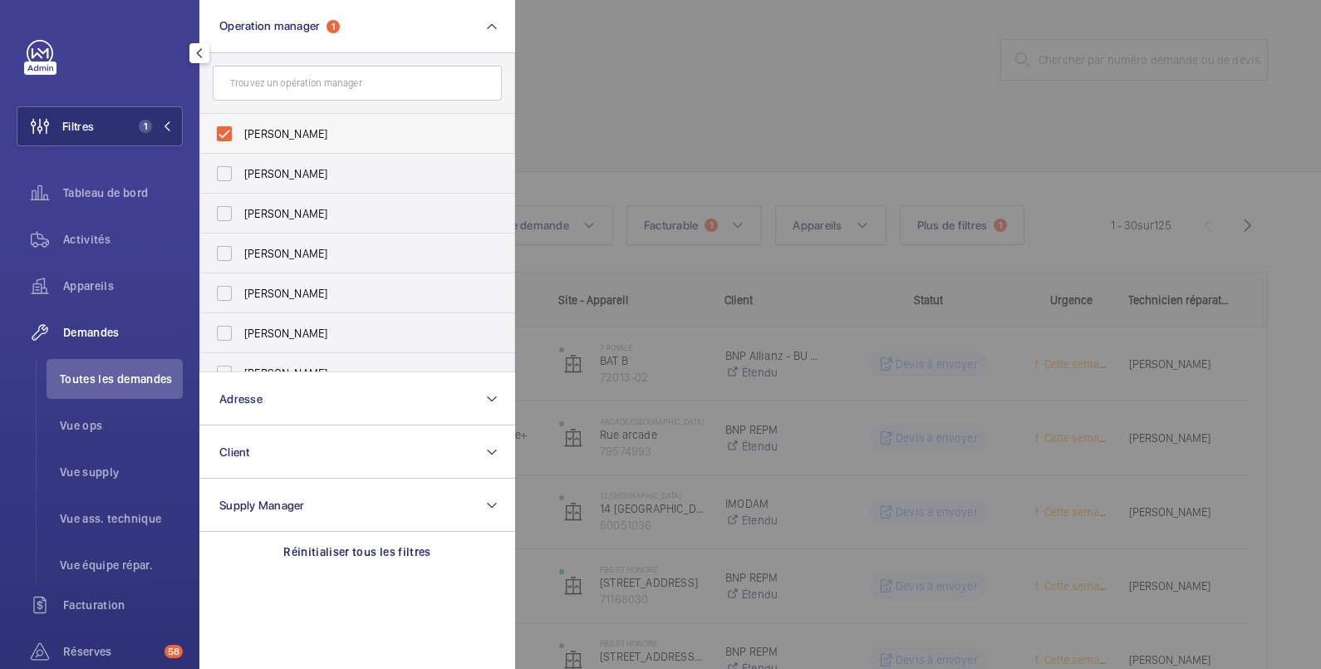
click at [305, 129] on span "[PERSON_NAME]" at bounding box center [358, 133] width 228 height 17
click at [241, 129] on input "[PERSON_NAME]" at bounding box center [224, 133] width 33 height 33
checkbox input "false"
click at [282, 174] on span "[PERSON_NAME]" at bounding box center [358, 173] width 228 height 17
click at [241, 174] on input "[PERSON_NAME]" at bounding box center [224, 173] width 33 height 33
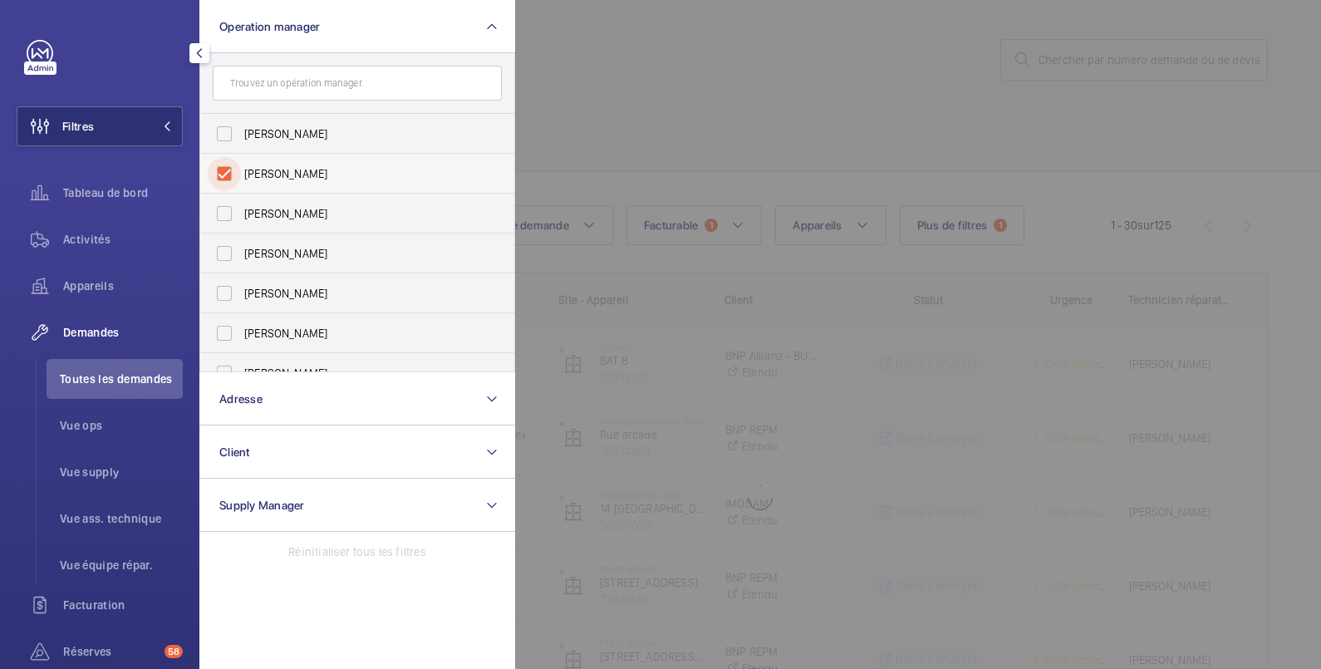
checkbox input "true"
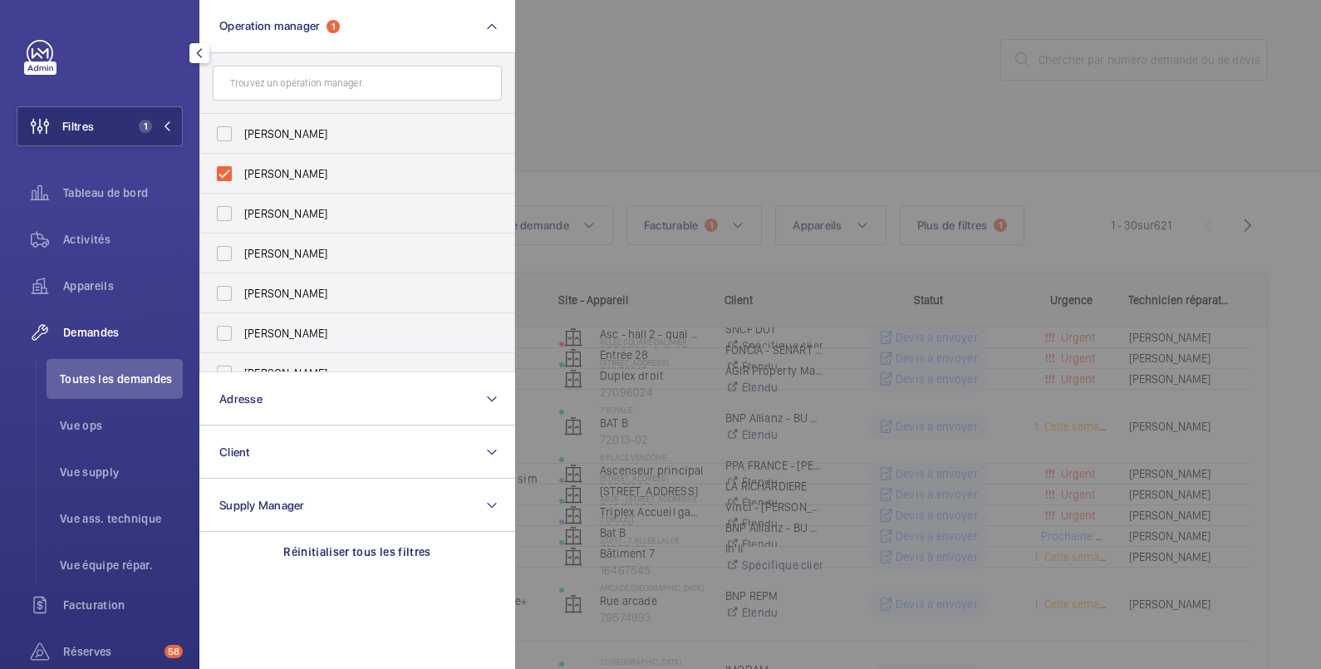
click at [695, 42] on div at bounding box center [1175, 334] width 1321 height 669
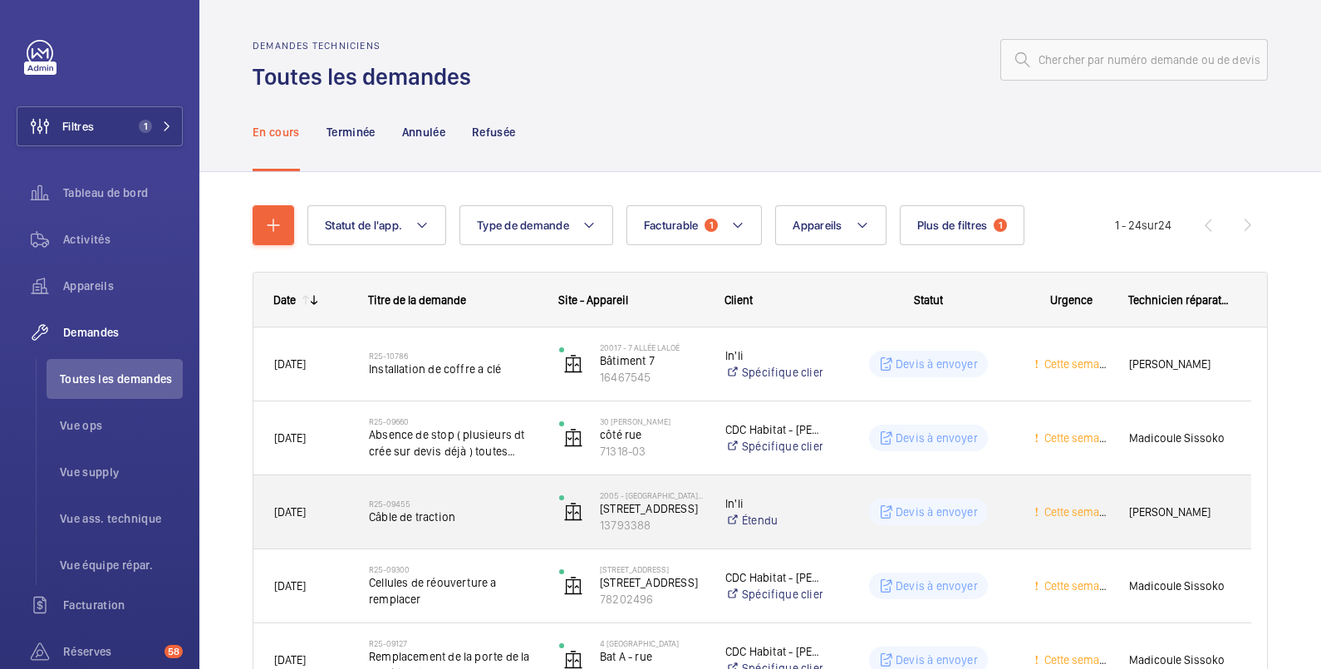
click at [864, 493] on div "Devis à envoyer" at bounding box center [918, 512] width 189 height 60
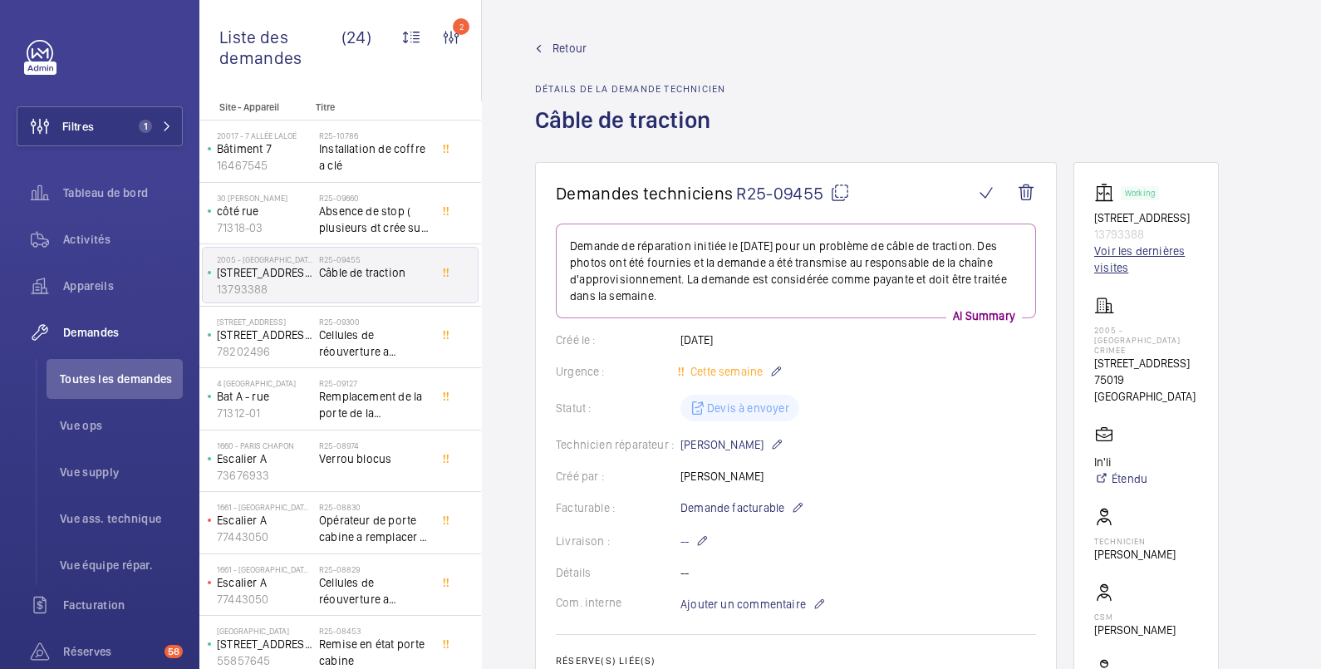
click at [1141, 249] on link "Voir les dernières visites" at bounding box center [1146, 259] width 104 height 33
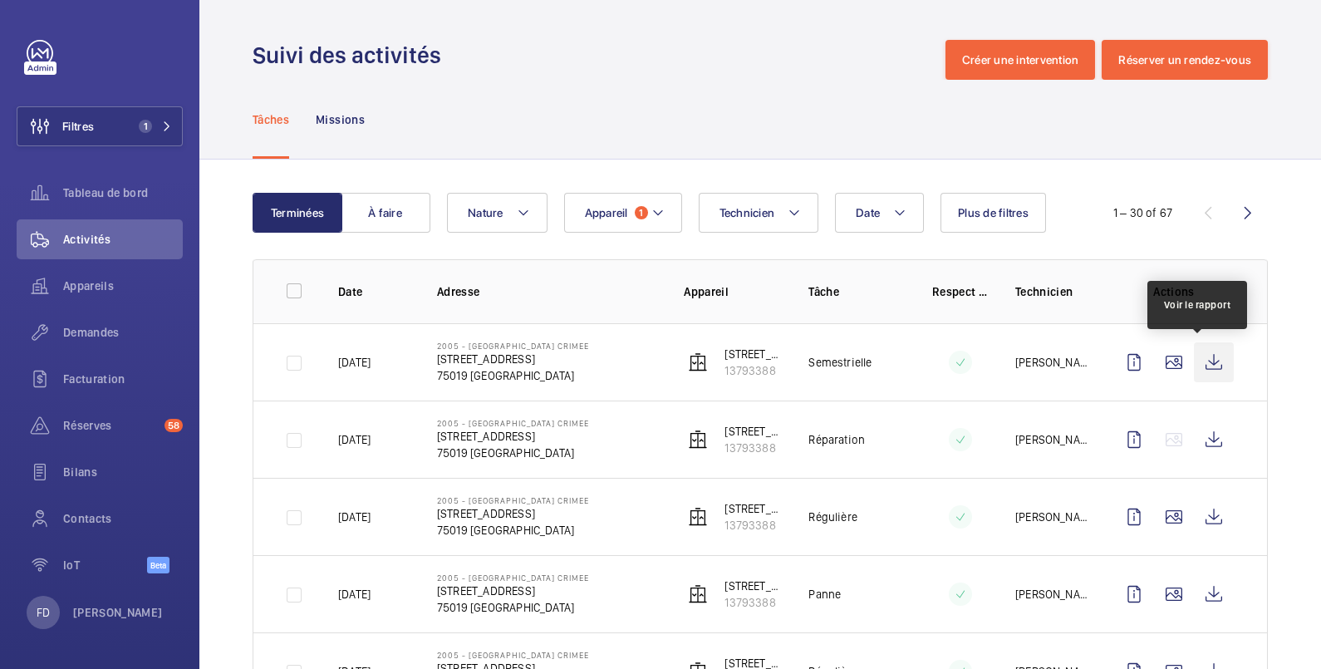
click at [1197, 356] on wm-front-icon-button at bounding box center [1214, 362] width 40 height 40
click at [93, 431] on span "Réserves" at bounding box center [110, 425] width 95 height 17
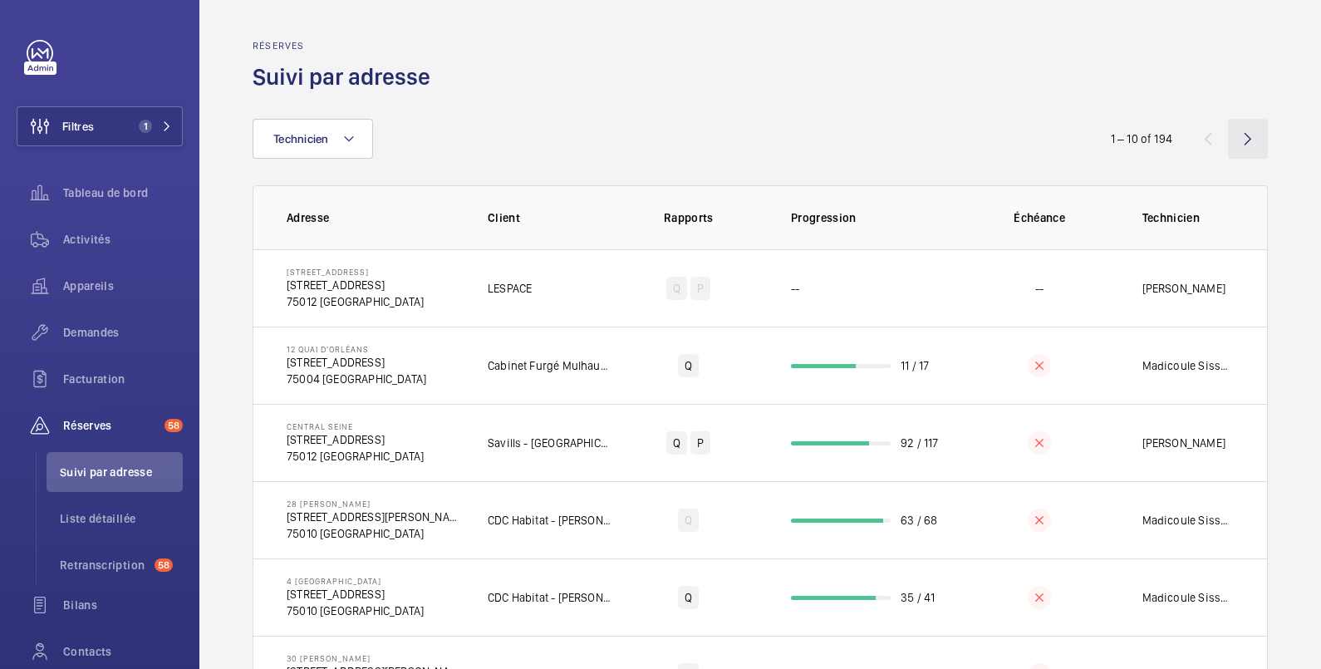
click at [1235, 135] on wm-front-icon-button at bounding box center [1248, 139] width 40 height 40
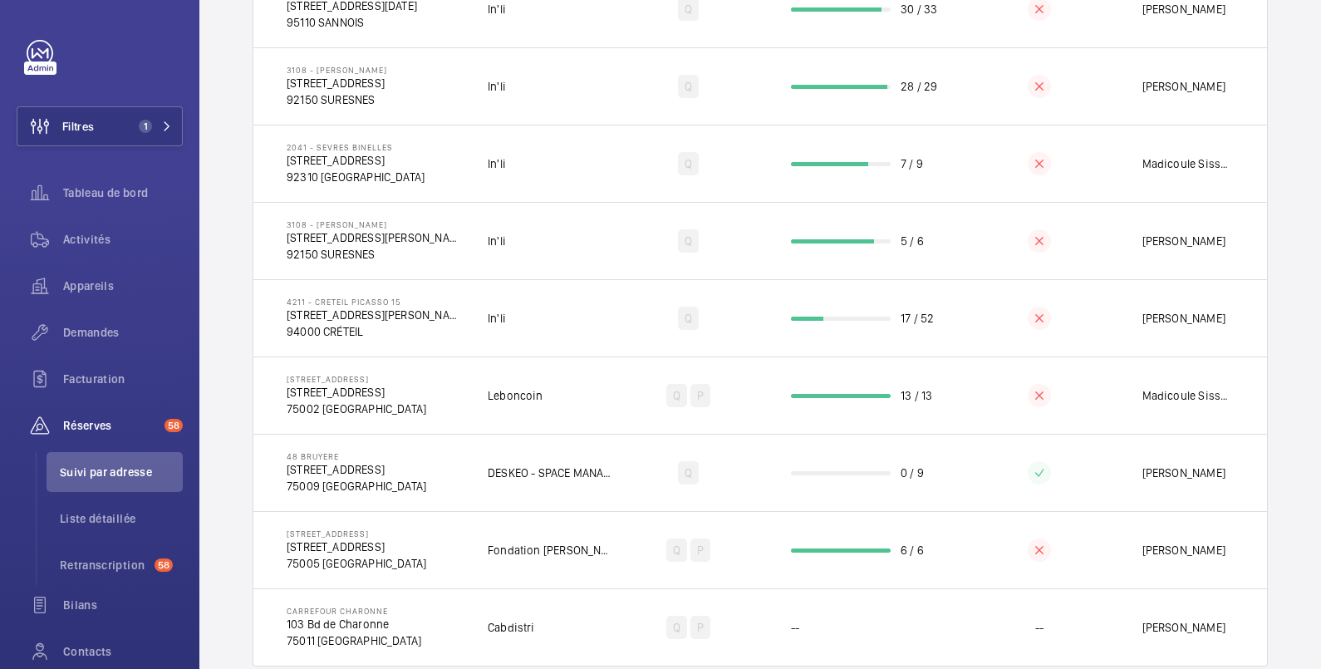
scroll to position [390, 0]
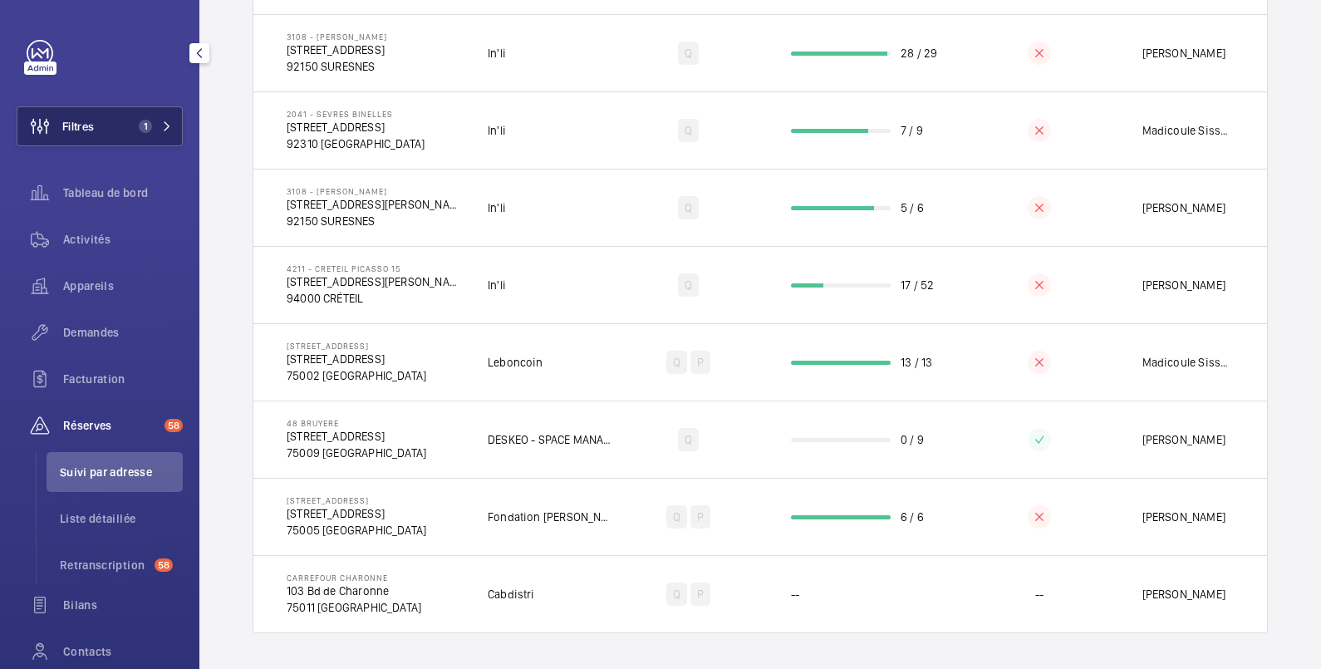
click at [113, 131] on button "Filtres 1" at bounding box center [100, 126] width 166 height 40
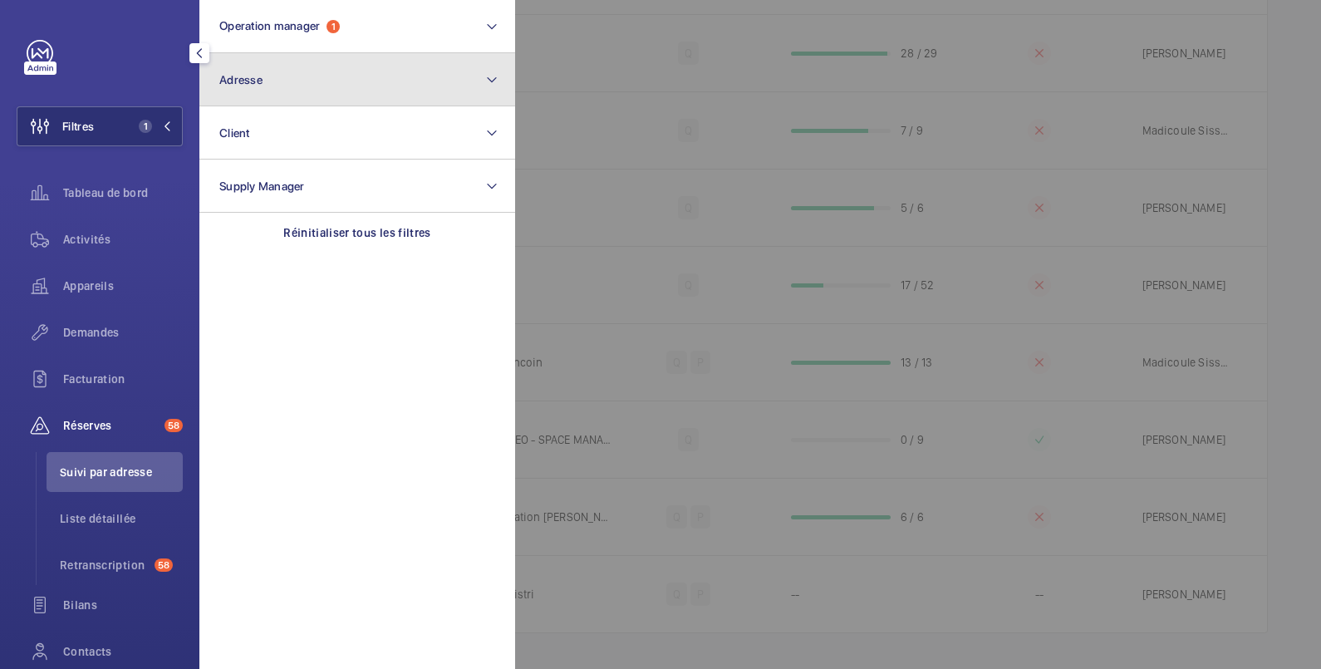
click at [285, 95] on button "Adresse" at bounding box center [357, 79] width 316 height 53
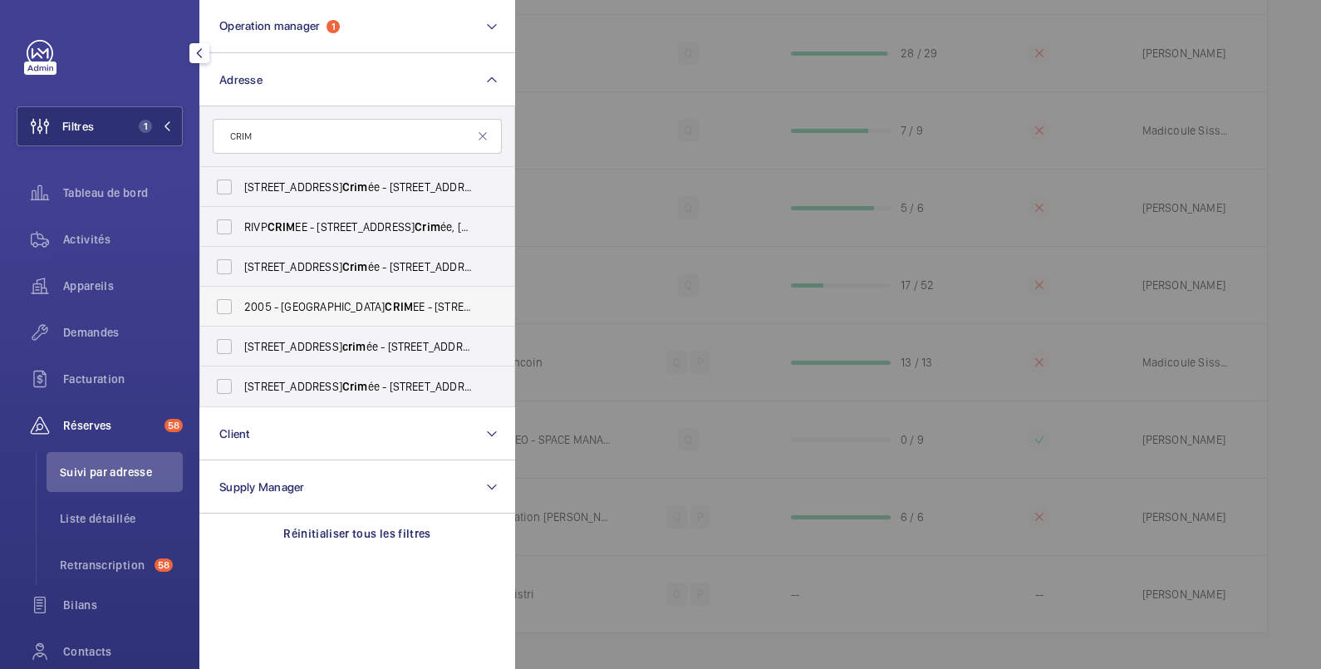
type input "CRIM"
click at [287, 309] on span "2005 - PARIS CRIM EE - 222 rue de crim ée 75019 Paris, PARIS 75019" at bounding box center [358, 306] width 228 height 17
click at [241, 309] on input "2005 - PARIS CRIM EE - 222 rue de crim ée 75019 Paris, PARIS 75019" at bounding box center [224, 306] width 33 height 33
checkbox input "true"
click at [670, 48] on div at bounding box center [1175, 334] width 1321 height 669
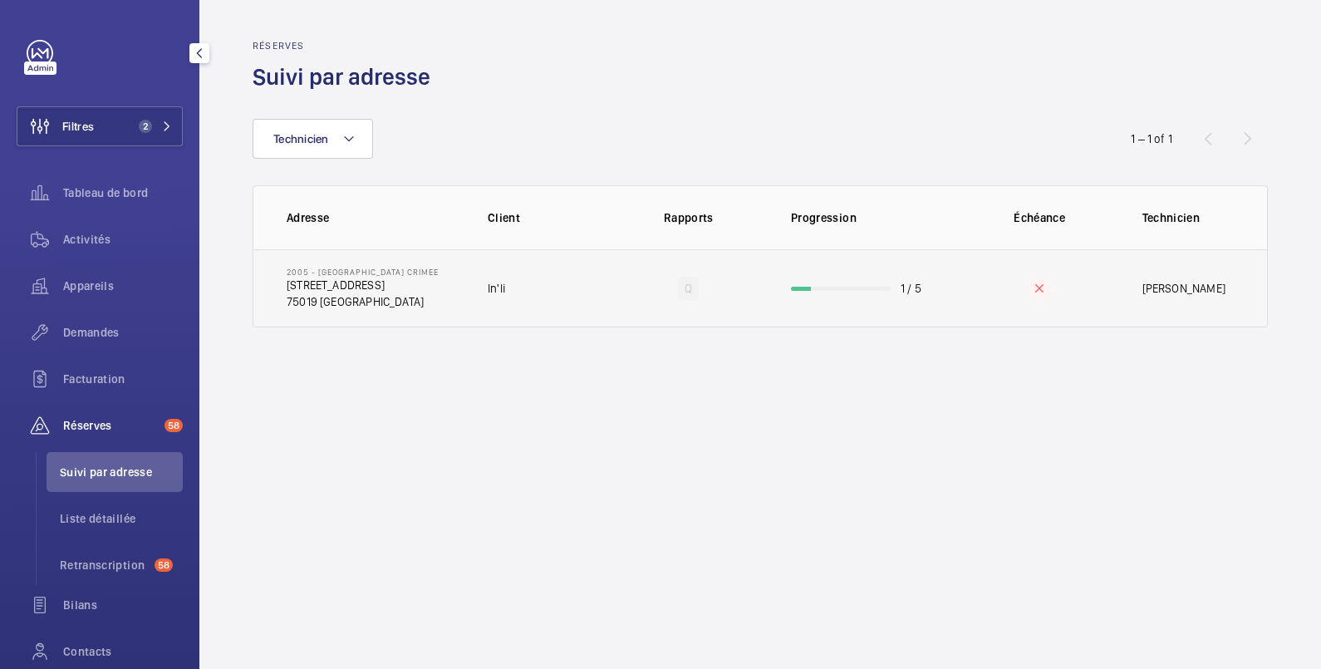
click at [843, 276] on td "1 / 5" at bounding box center [863, 288] width 199 height 78
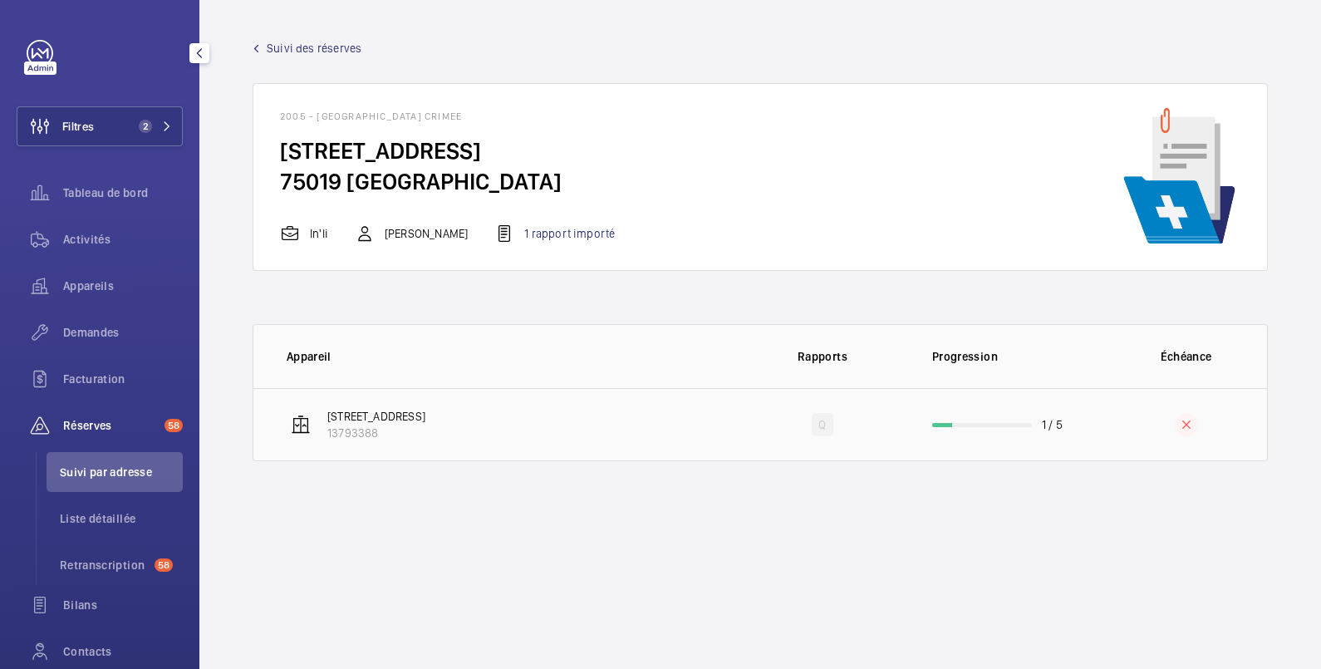
click at [621, 399] on td "222 rue de crimée 13793388" at bounding box center [496, 424] width 486 height 73
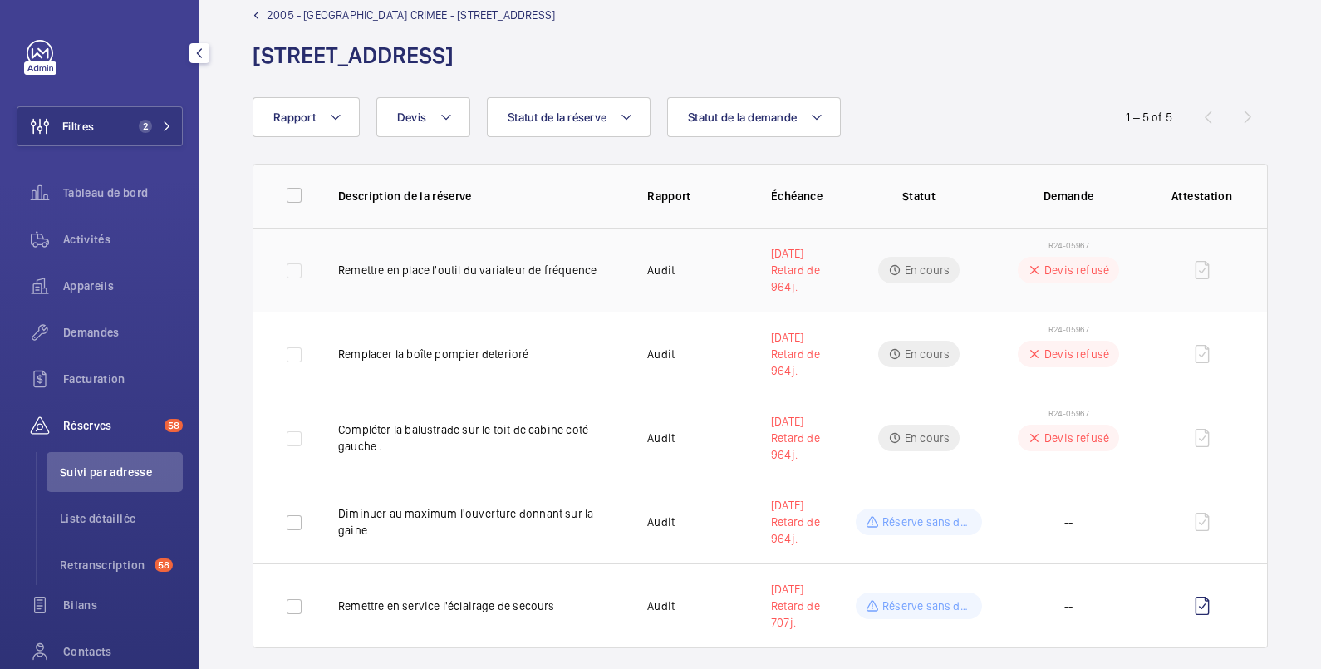
scroll to position [51, 0]
